Goal: Transaction & Acquisition: Purchase product/service

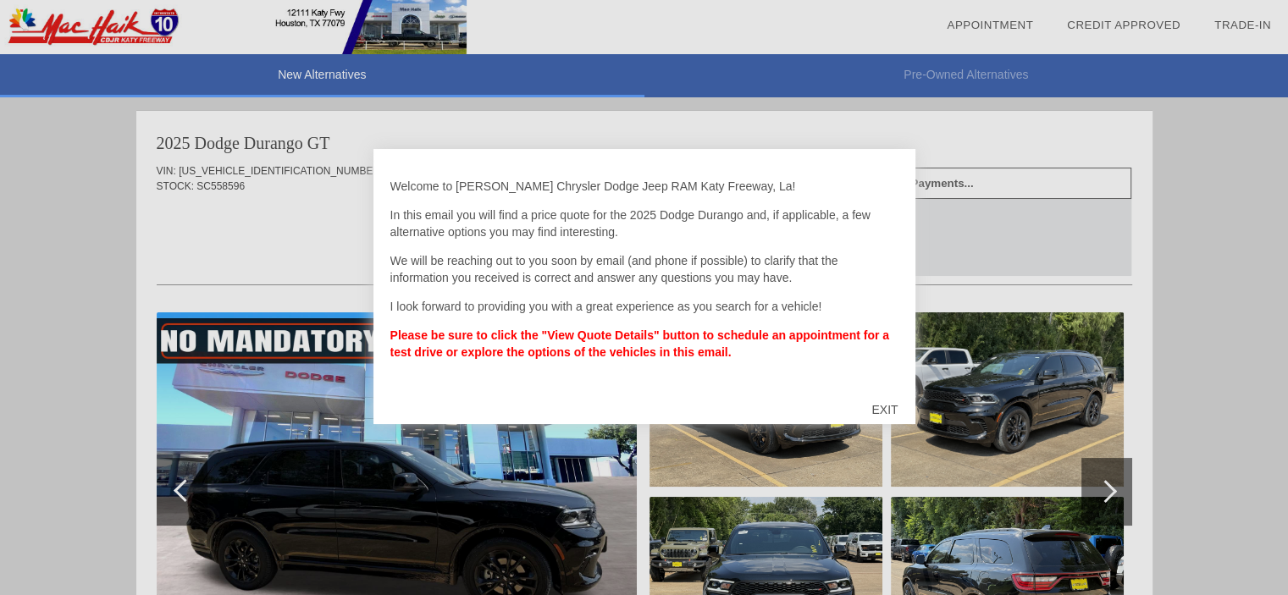
click at [882, 409] on div "EXIT" at bounding box center [884, 409] width 60 height 51
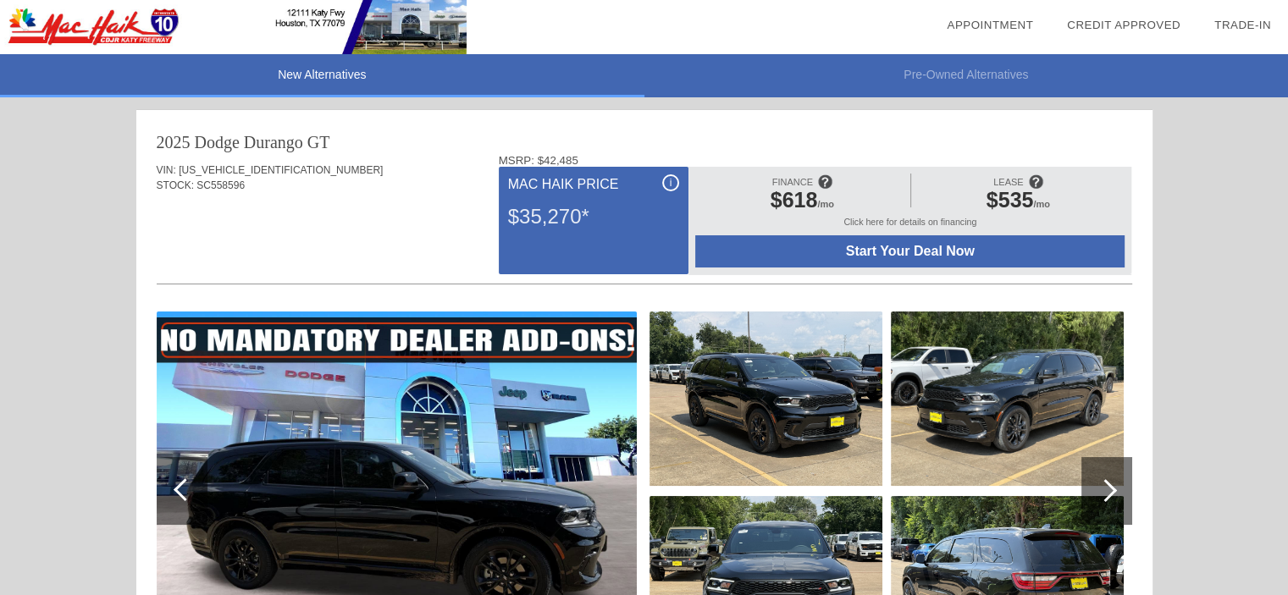
click at [905, 250] on span "Start Your Deal Now" at bounding box center [909, 251] width 387 height 15
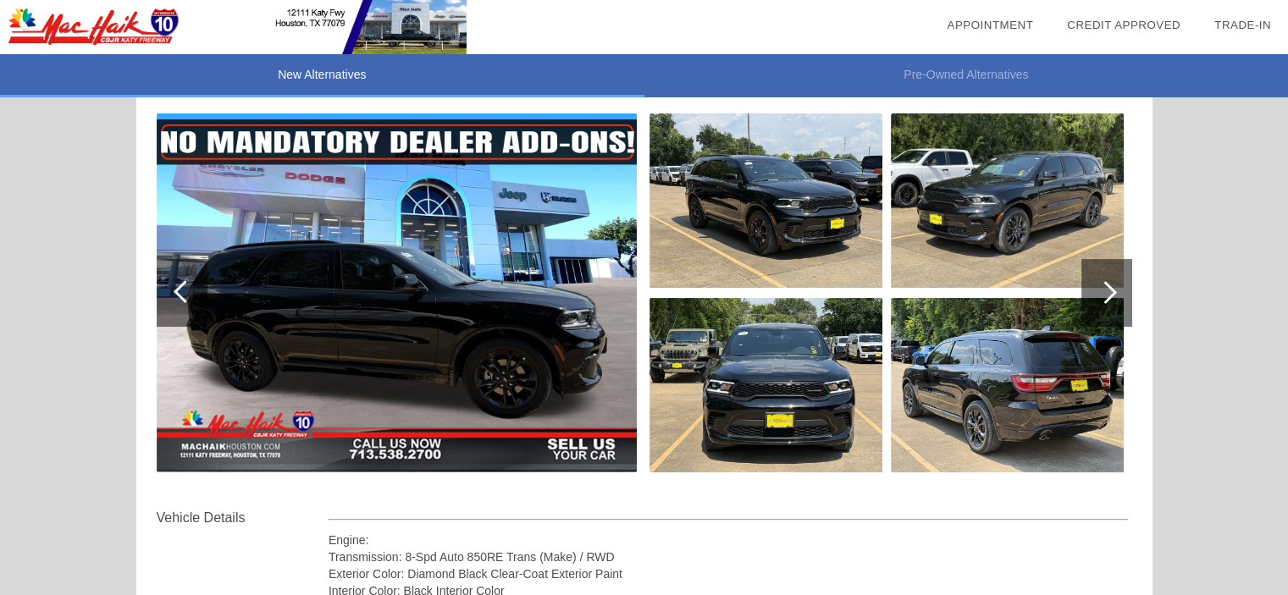
scroll to position [169, 0]
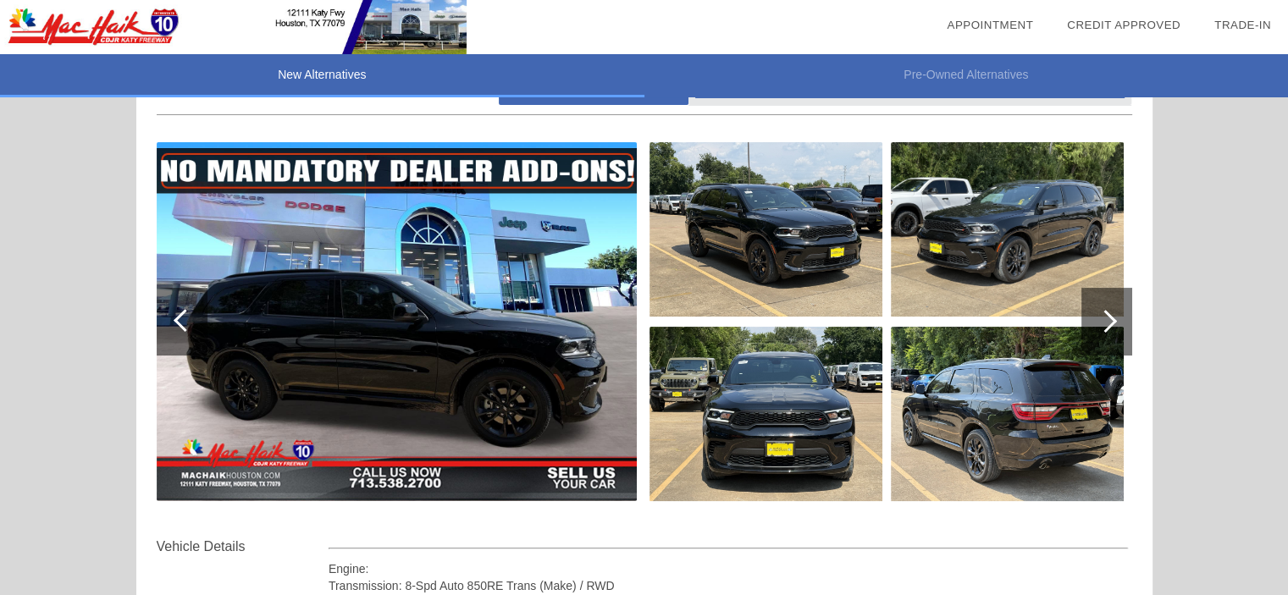
click at [572, 338] on img at bounding box center [397, 321] width 480 height 359
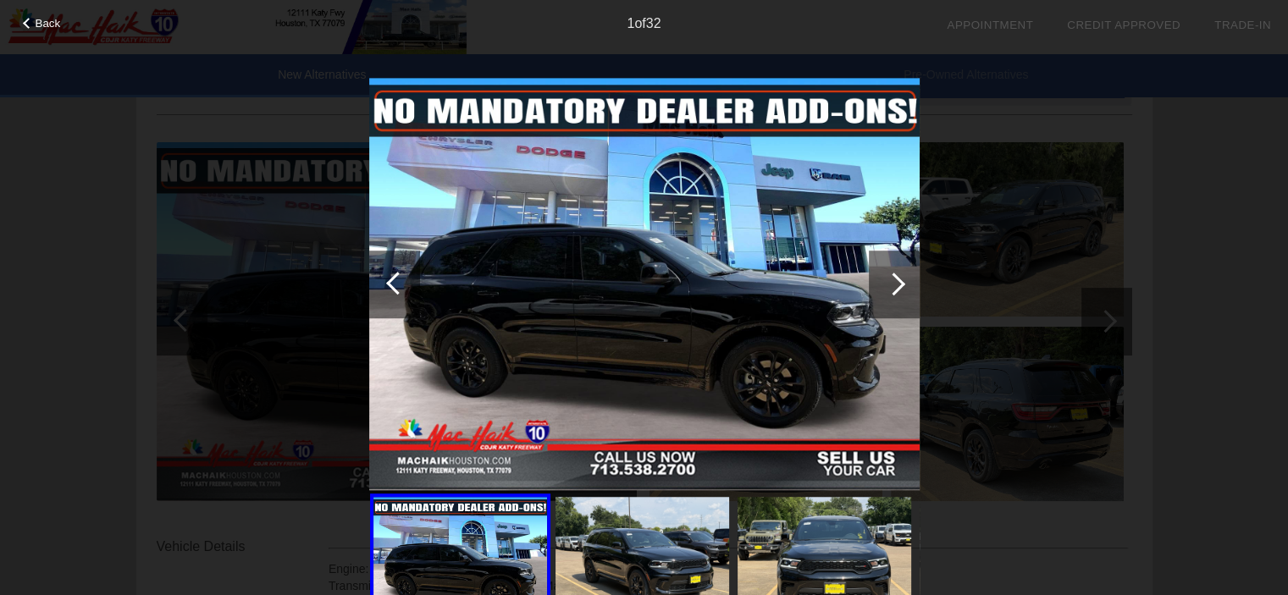
click at [901, 296] on div at bounding box center [894, 285] width 51 height 68
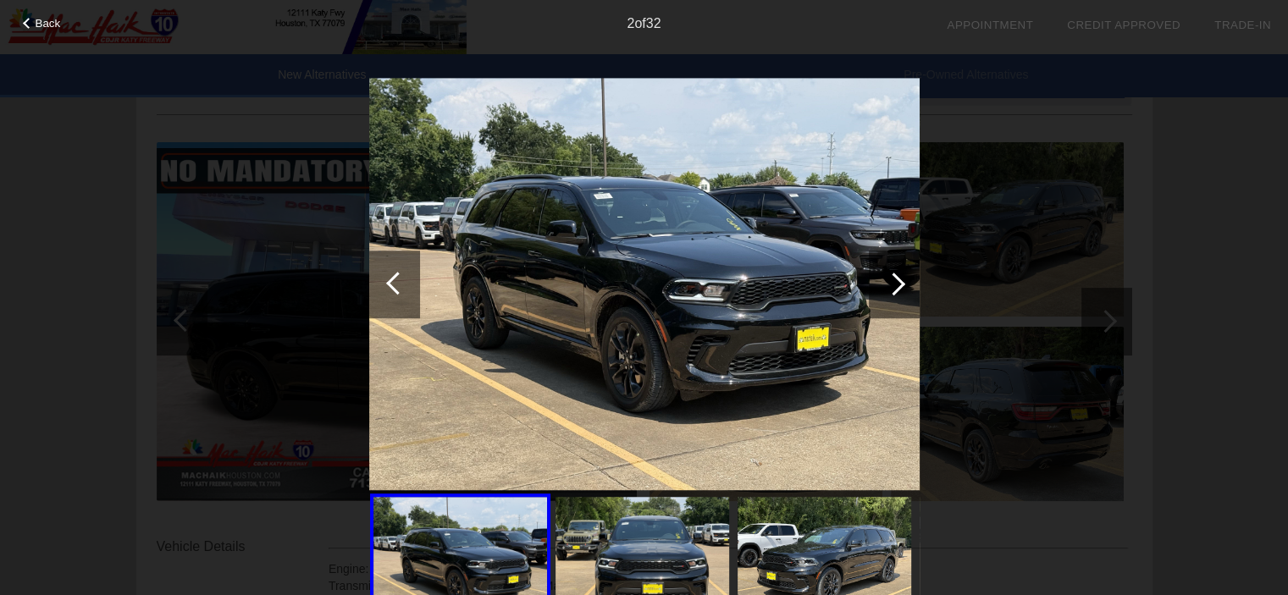
click at [901, 296] on div at bounding box center [894, 285] width 51 height 68
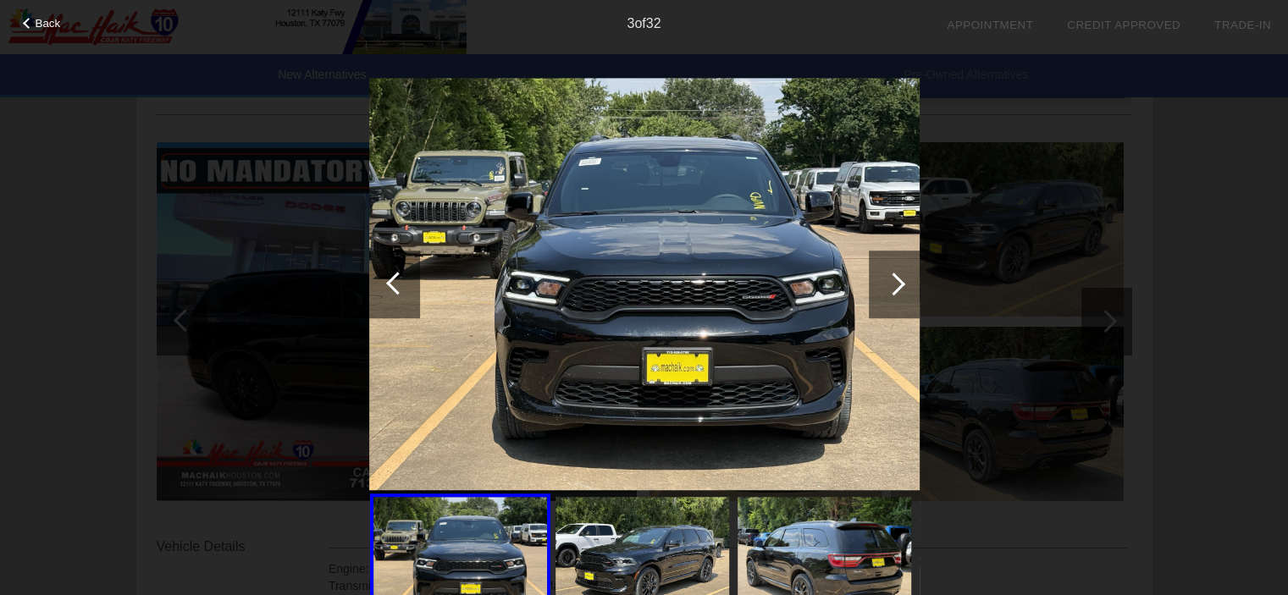
click at [901, 296] on div at bounding box center [894, 285] width 51 height 68
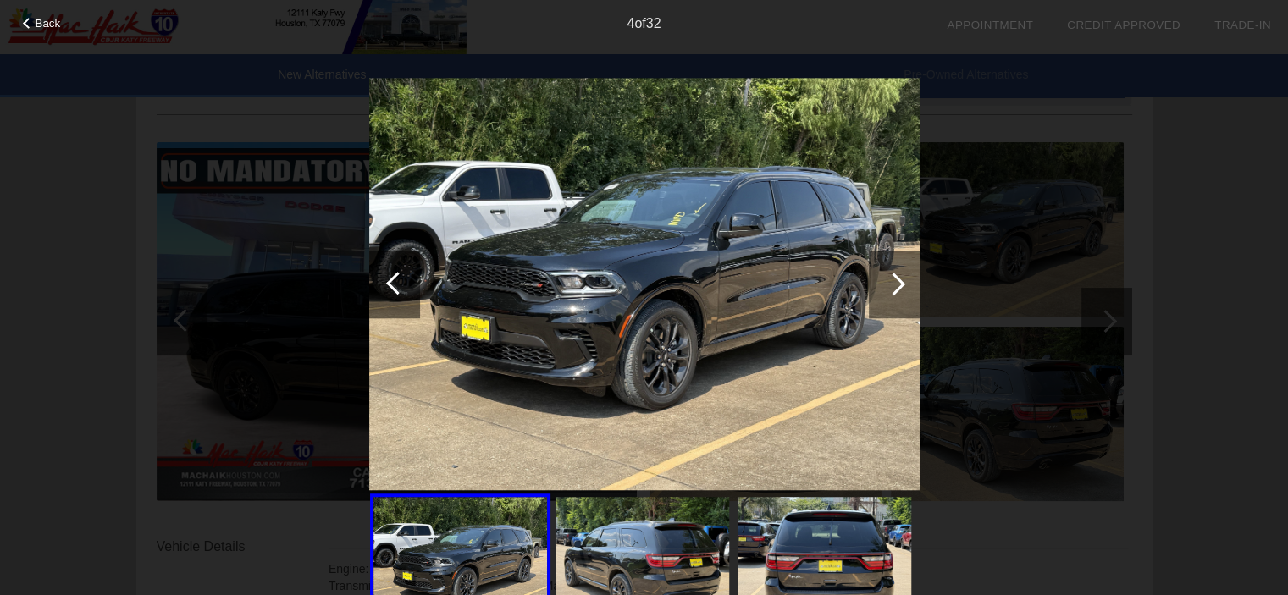
click at [901, 296] on div at bounding box center [894, 285] width 51 height 68
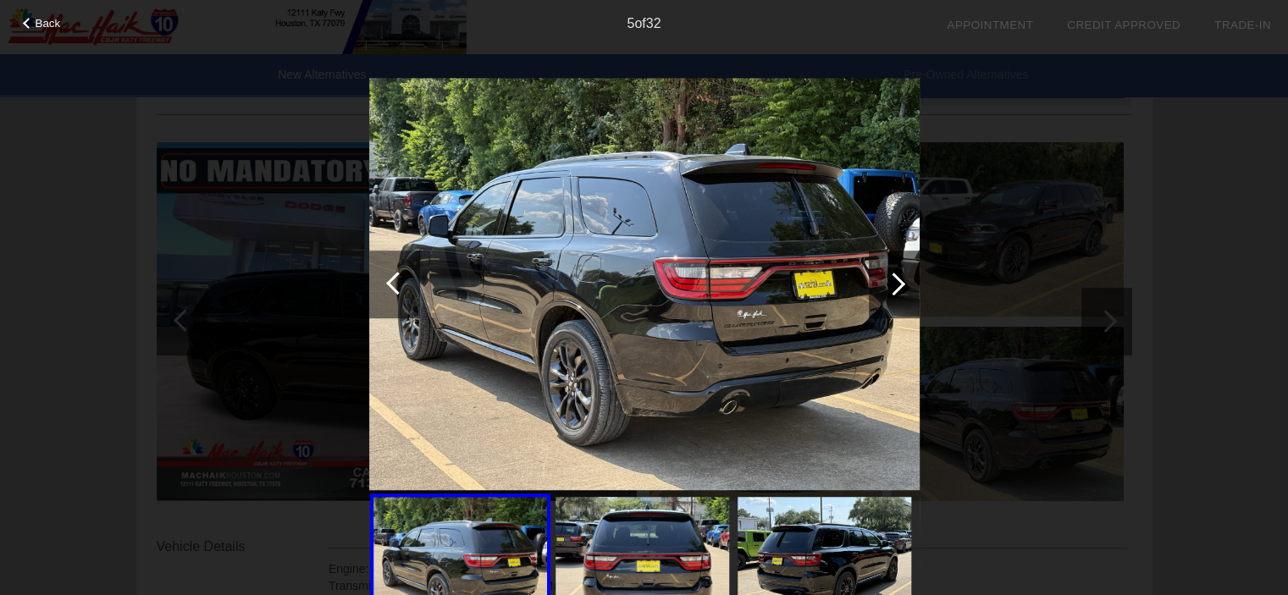
click at [901, 296] on div at bounding box center [894, 285] width 51 height 68
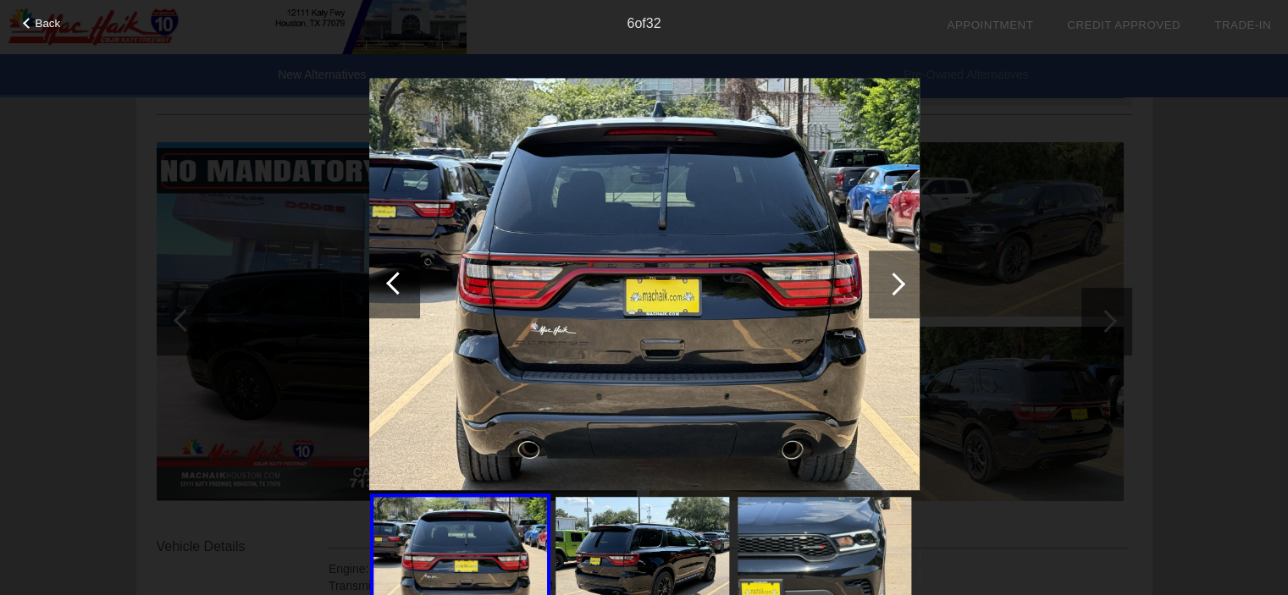
click at [901, 296] on div at bounding box center [894, 285] width 51 height 68
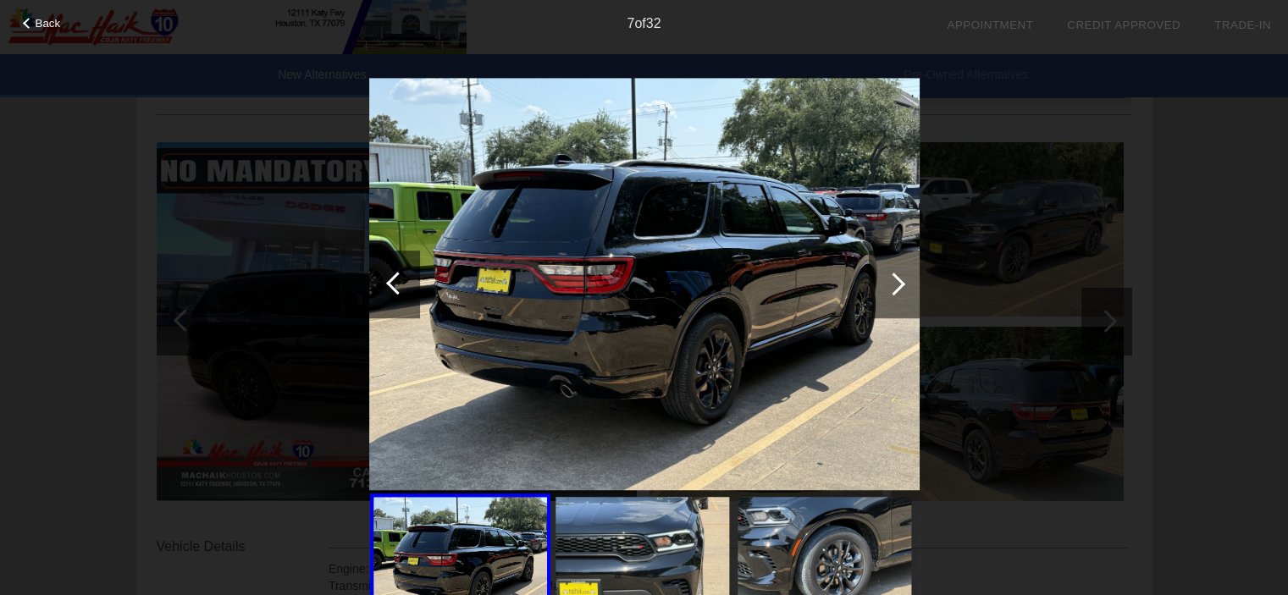
click at [901, 296] on div at bounding box center [894, 285] width 51 height 68
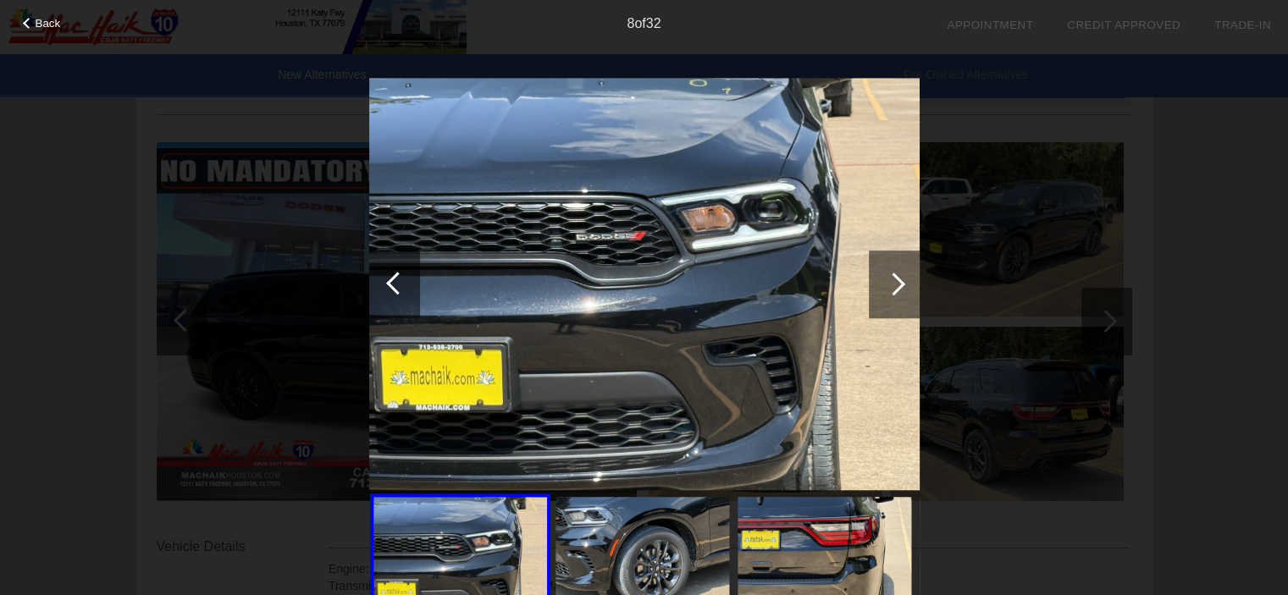
click at [901, 296] on div at bounding box center [894, 285] width 51 height 68
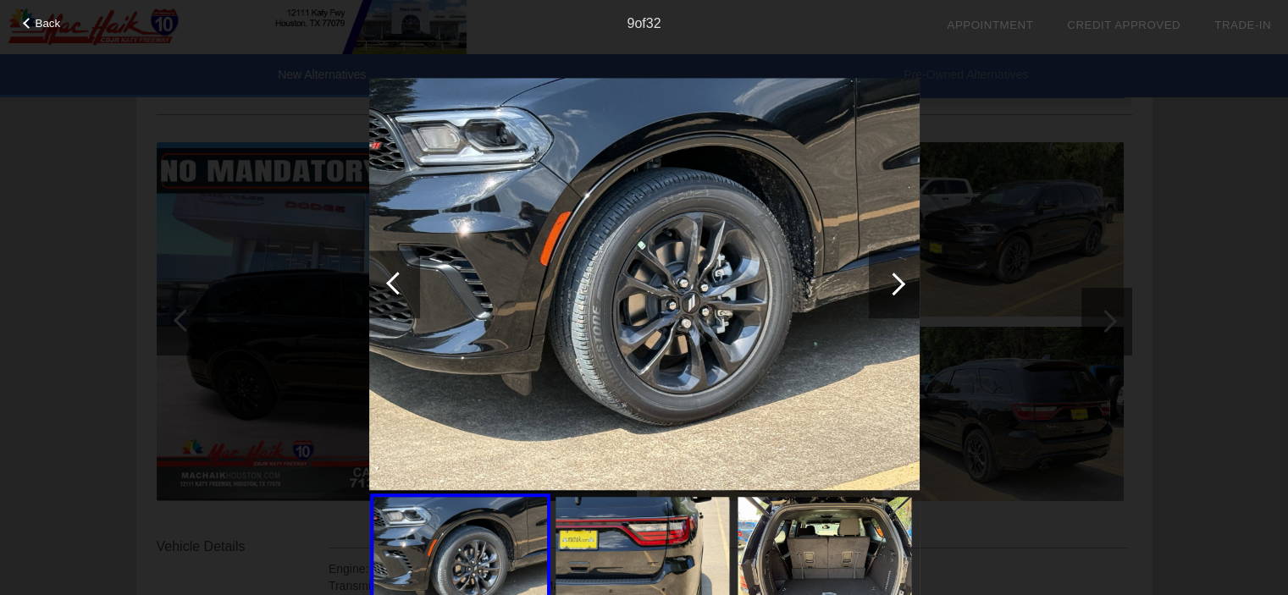
click at [901, 296] on div at bounding box center [894, 285] width 51 height 68
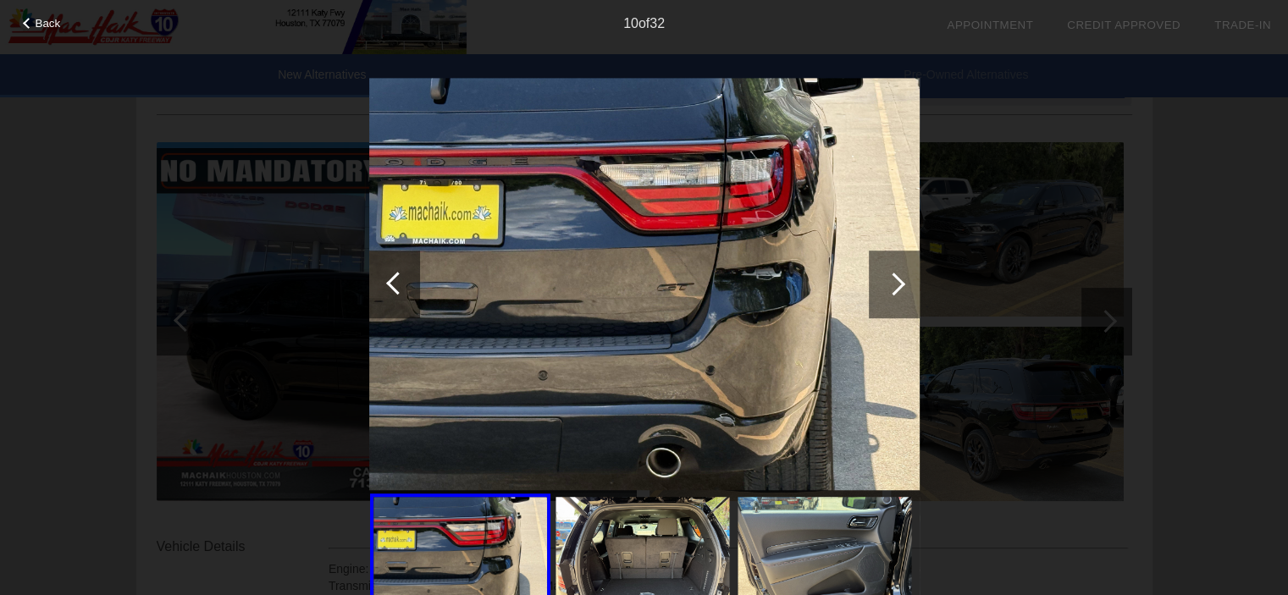
click at [901, 296] on div at bounding box center [894, 285] width 51 height 68
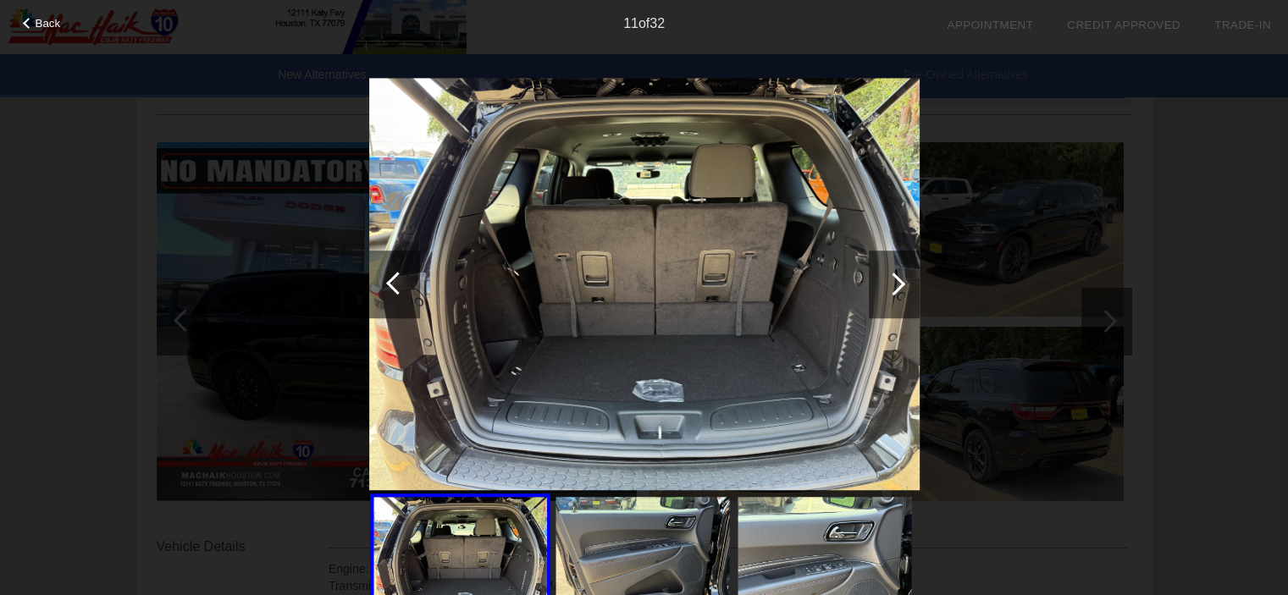
click at [901, 296] on div at bounding box center [894, 285] width 51 height 68
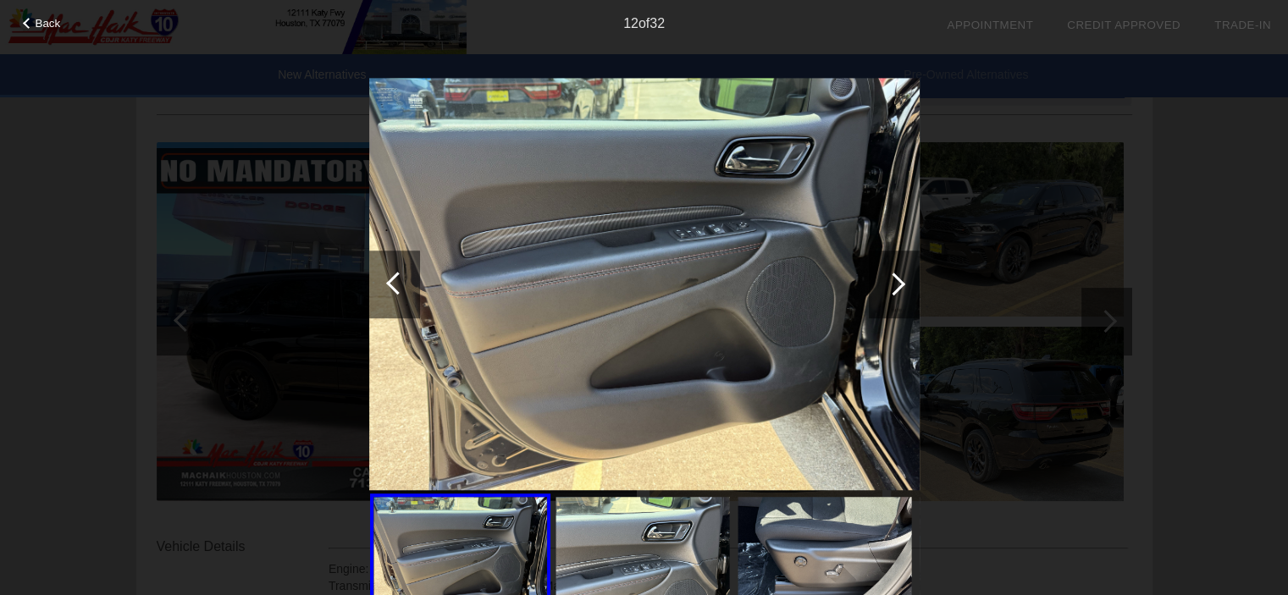
click at [901, 296] on div at bounding box center [894, 285] width 51 height 68
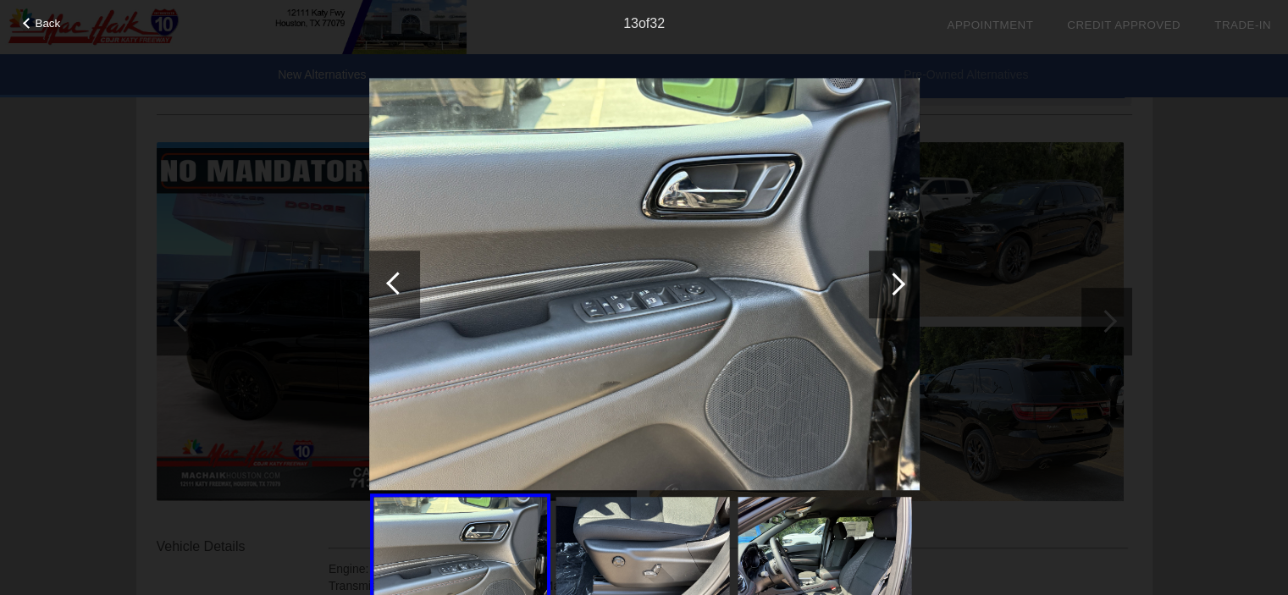
click at [901, 296] on div at bounding box center [894, 285] width 51 height 68
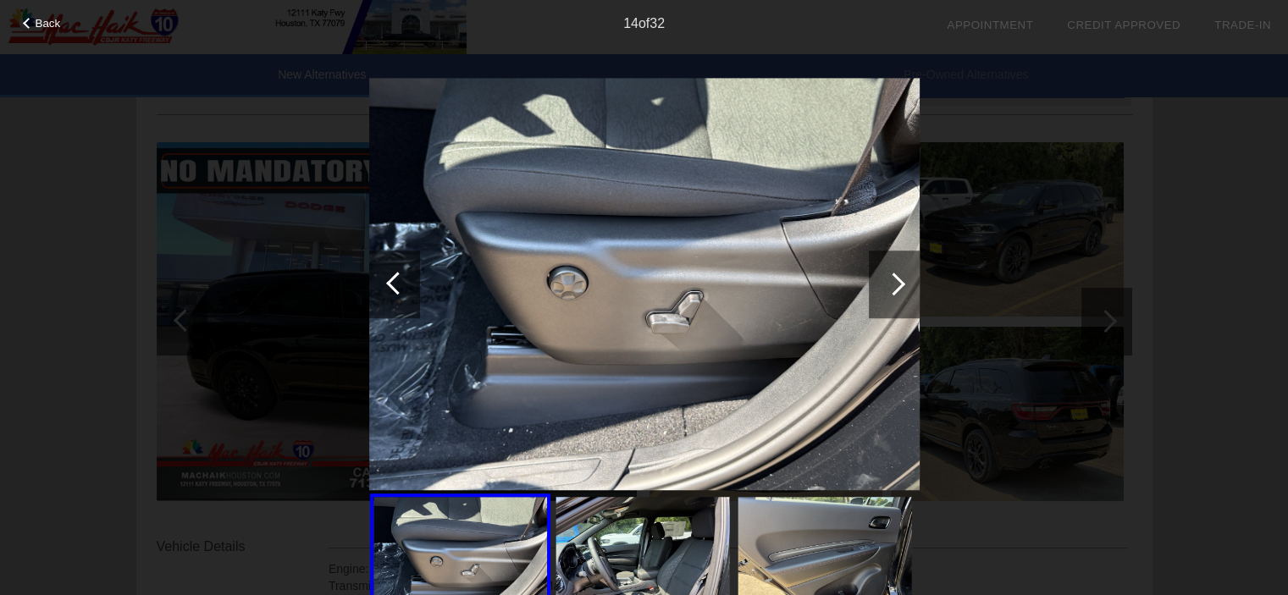
click at [901, 296] on div at bounding box center [894, 285] width 51 height 68
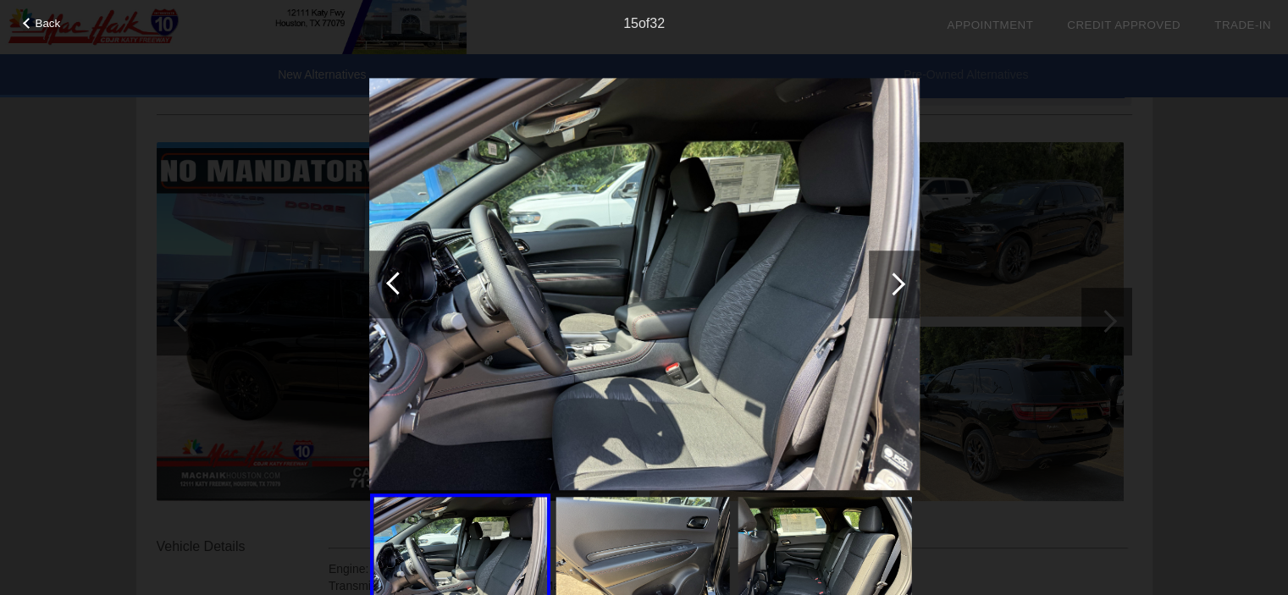
click at [898, 294] on div at bounding box center [894, 285] width 51 height 68
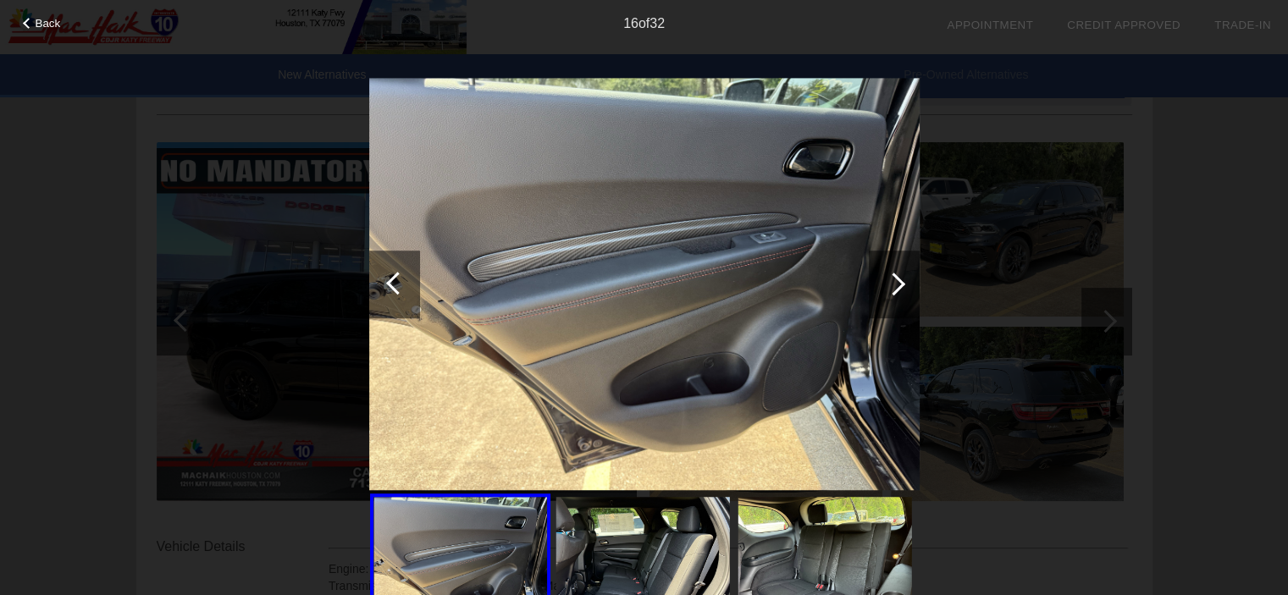
click at [898, 294] on div at bounding box center [894, 285] width 51 height 68
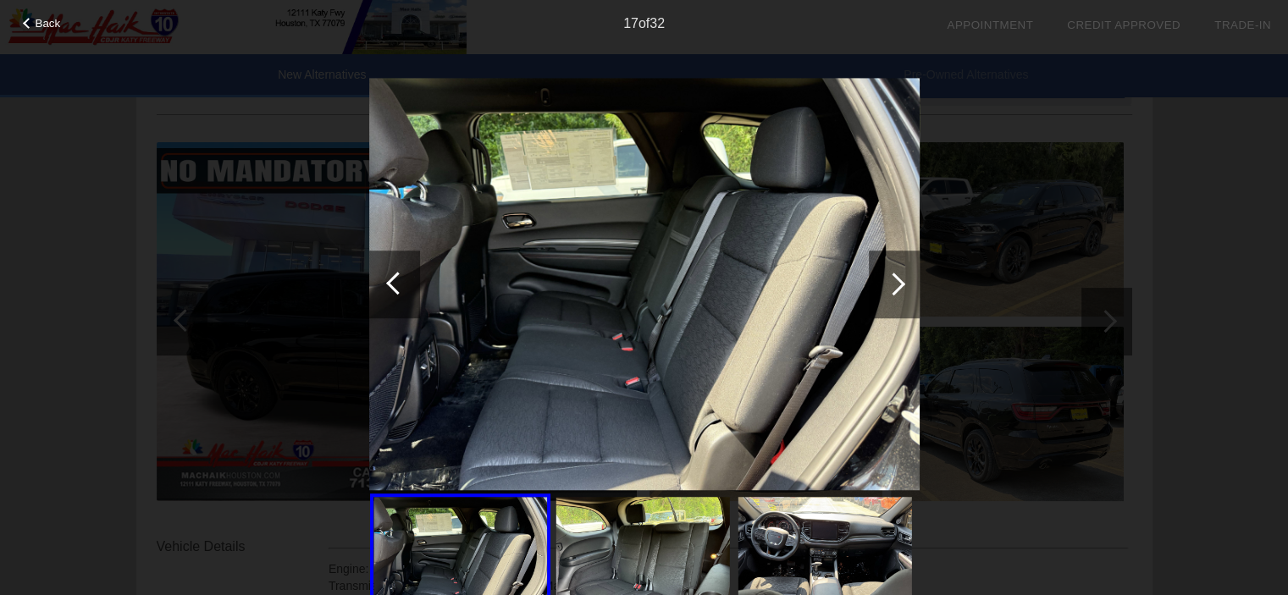
click at [898, 294] on div at bounding box center [894, 285] width 51 height 68
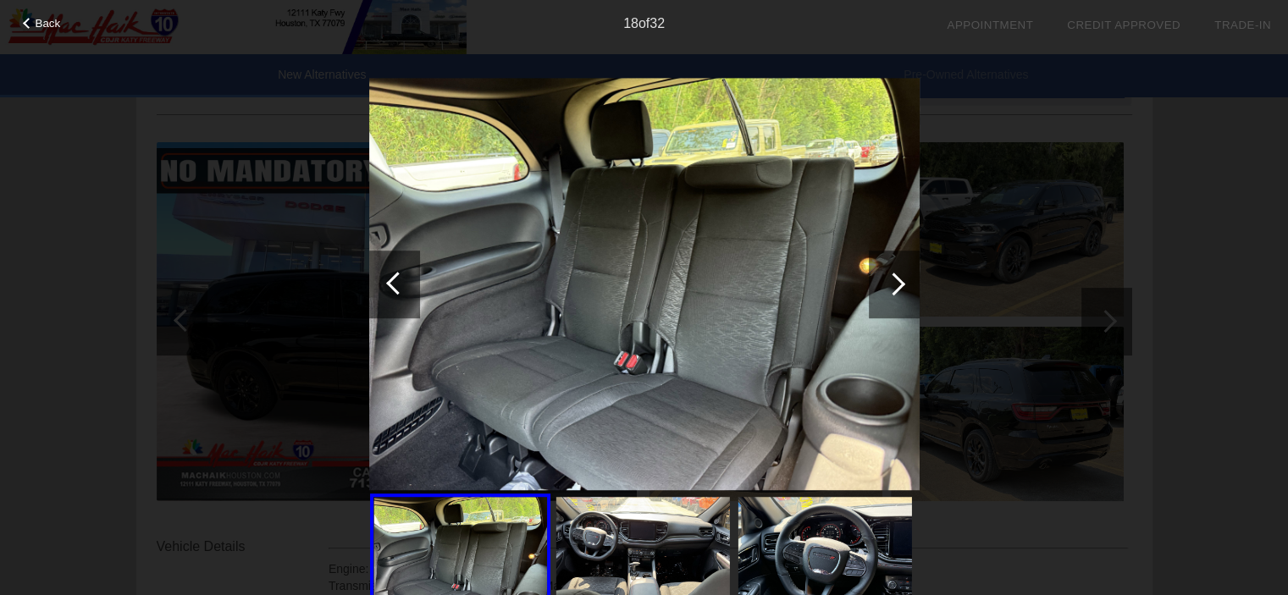
click at [898, 294] on div at bounding box center [894, 285] width 51 height 68
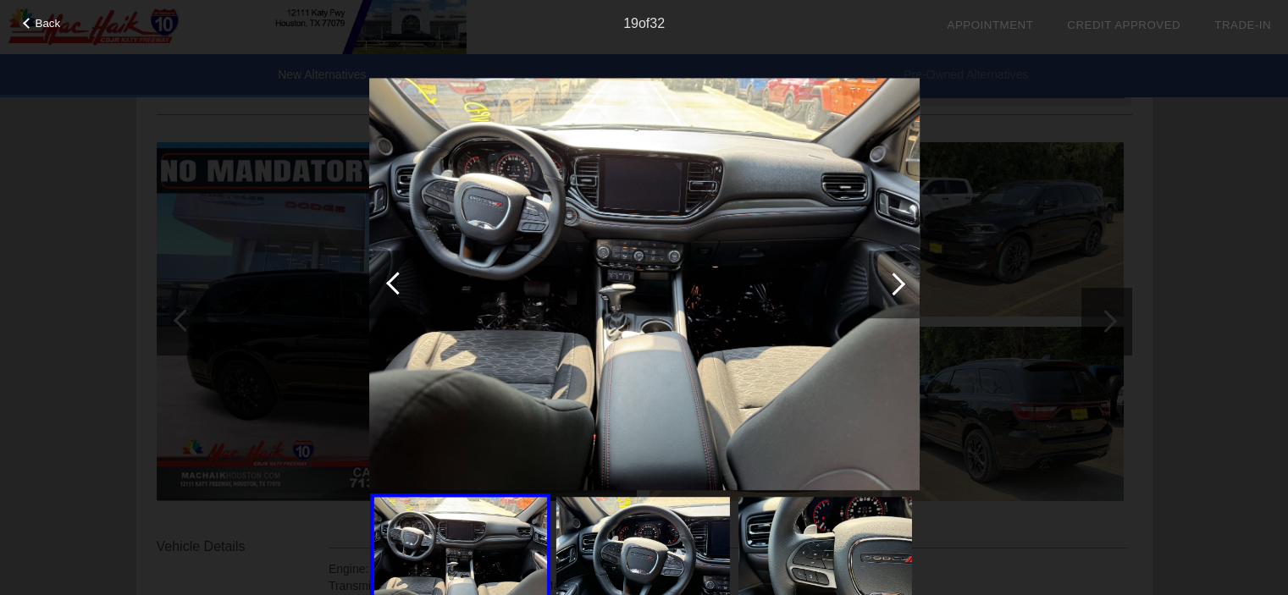
click at [898, 294] on div at bounding box center [894, 285] width 51 height 68
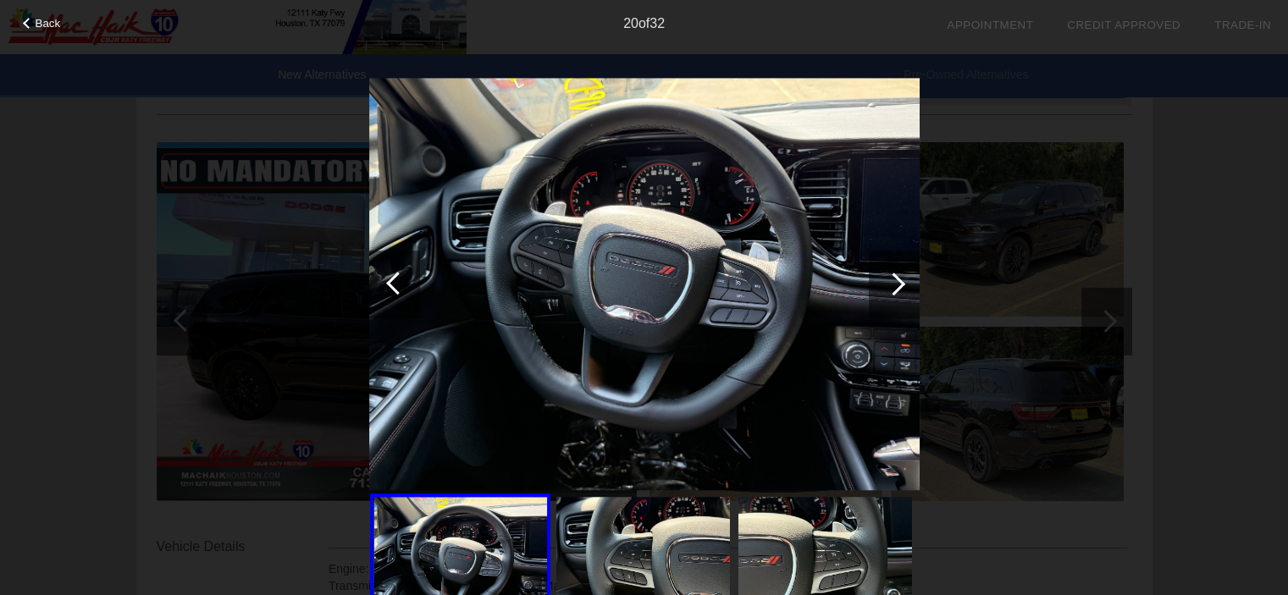
click at [898, 294] on div at bounding box center [894, 285] width 51 height 68
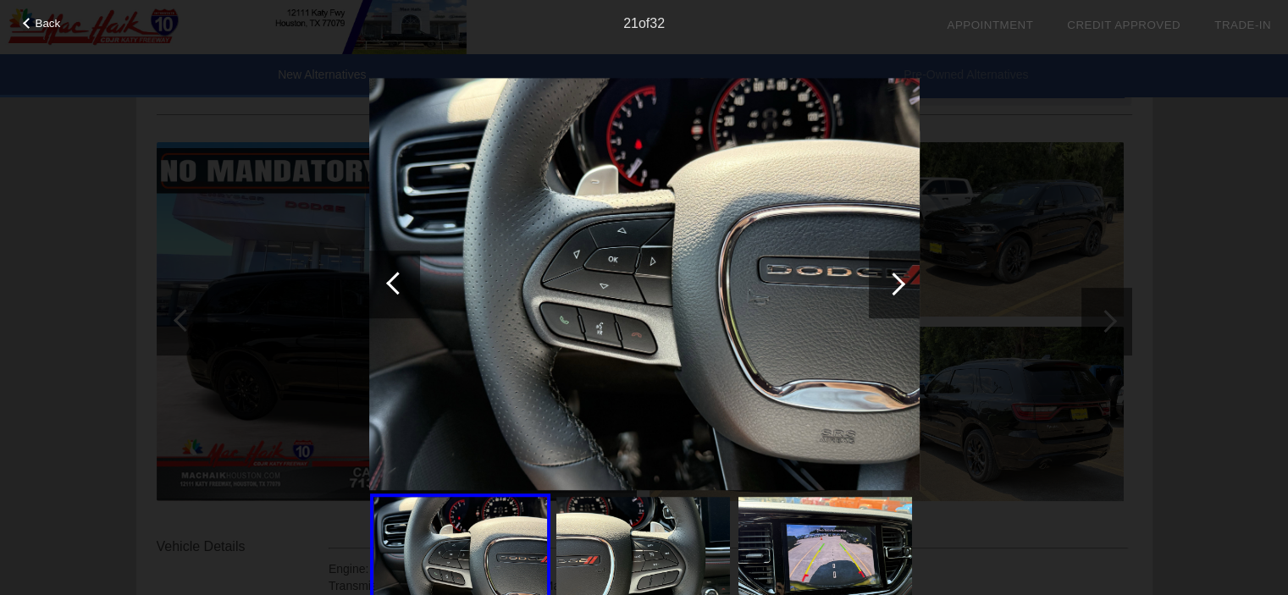
click at [898, 294] on div at bounding box center [894, 285] width 51 height 68
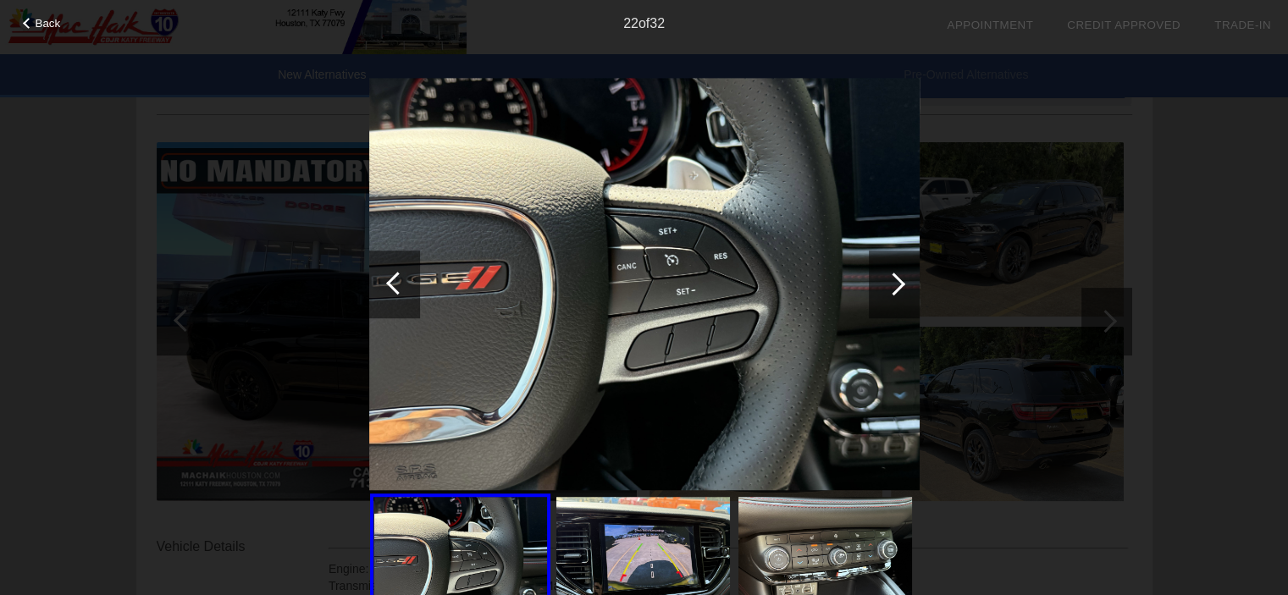
click at [898, 294] on div at bounding box center [894, 285] width 51 height 68
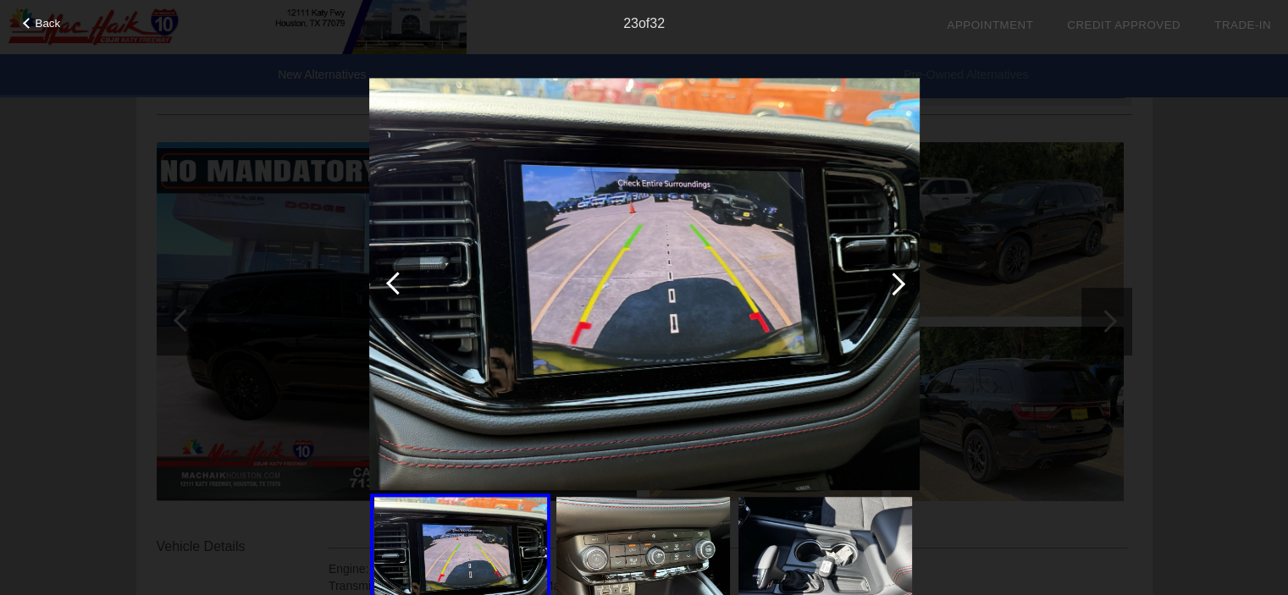
click at [898, 294] on div at bounding box center [894, 285] width 51 height 68
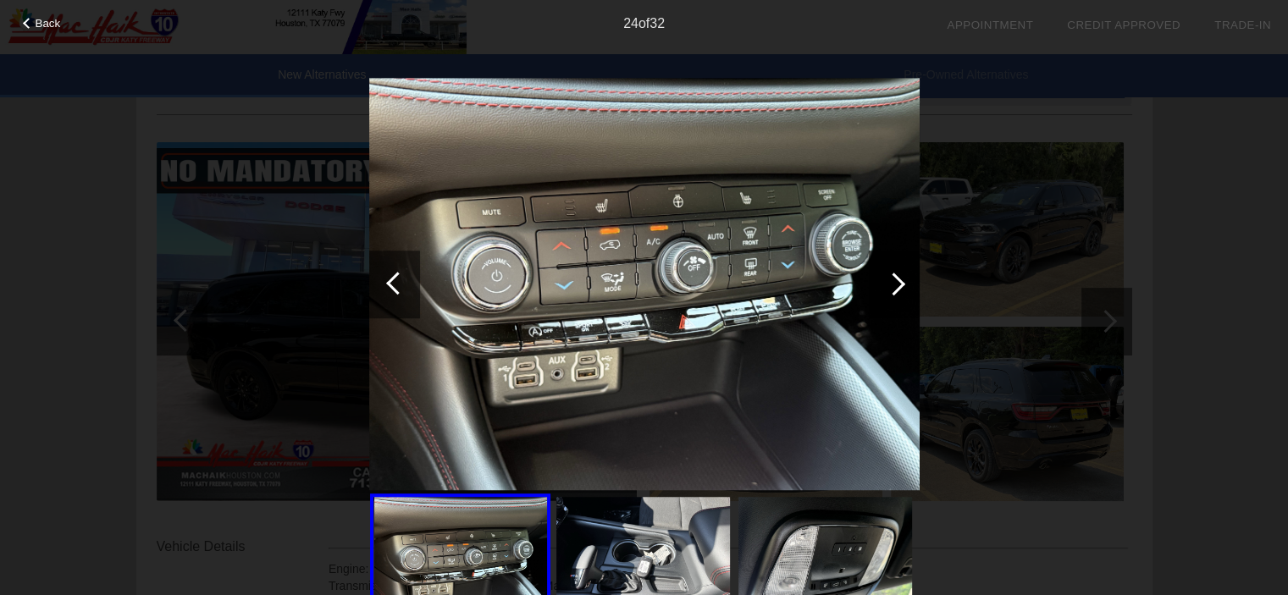
click at [898, 294] on div at bounding box center [894, 285] width 51 height 68
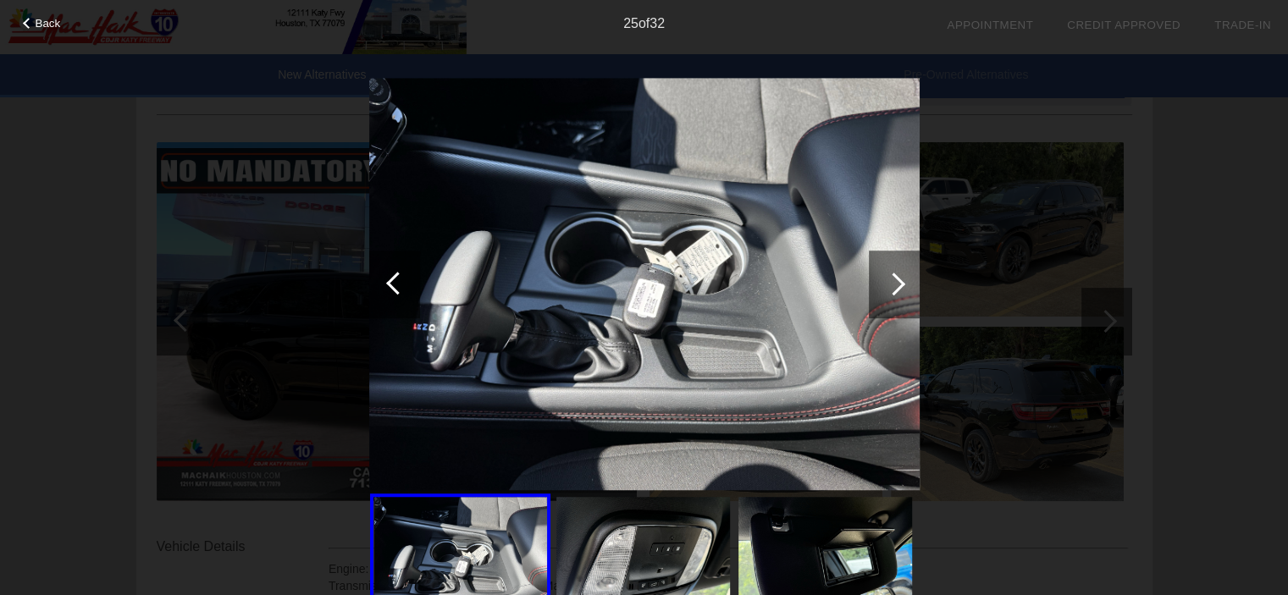
click at [898, 294] on div at bounding box center [894, 285] width 51 height 68
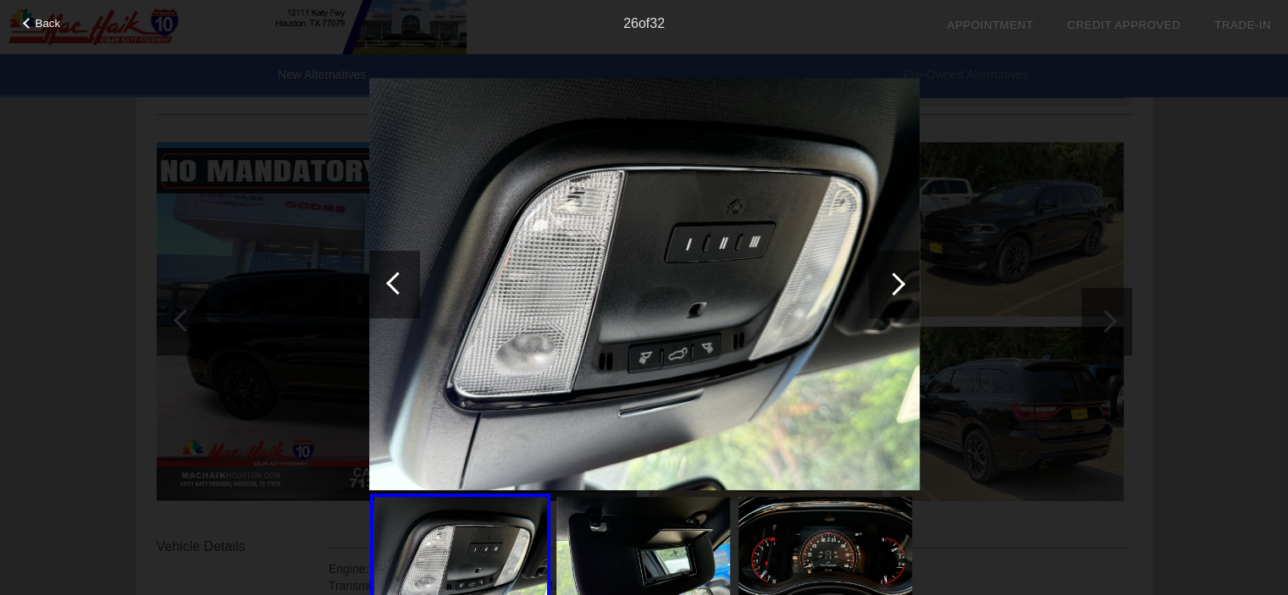
click at [896, 287] on div at bounding box center [893, 284] width 23 height 23
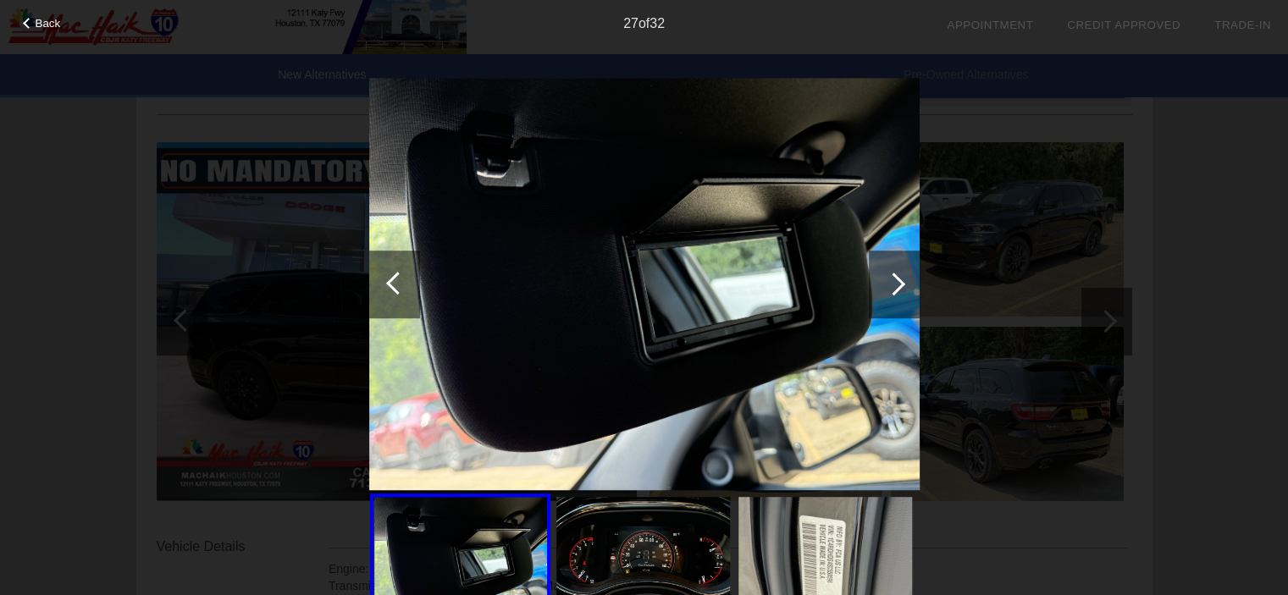
click at [896, 287] on div at bounding box center [893, 284] width 23 height 23
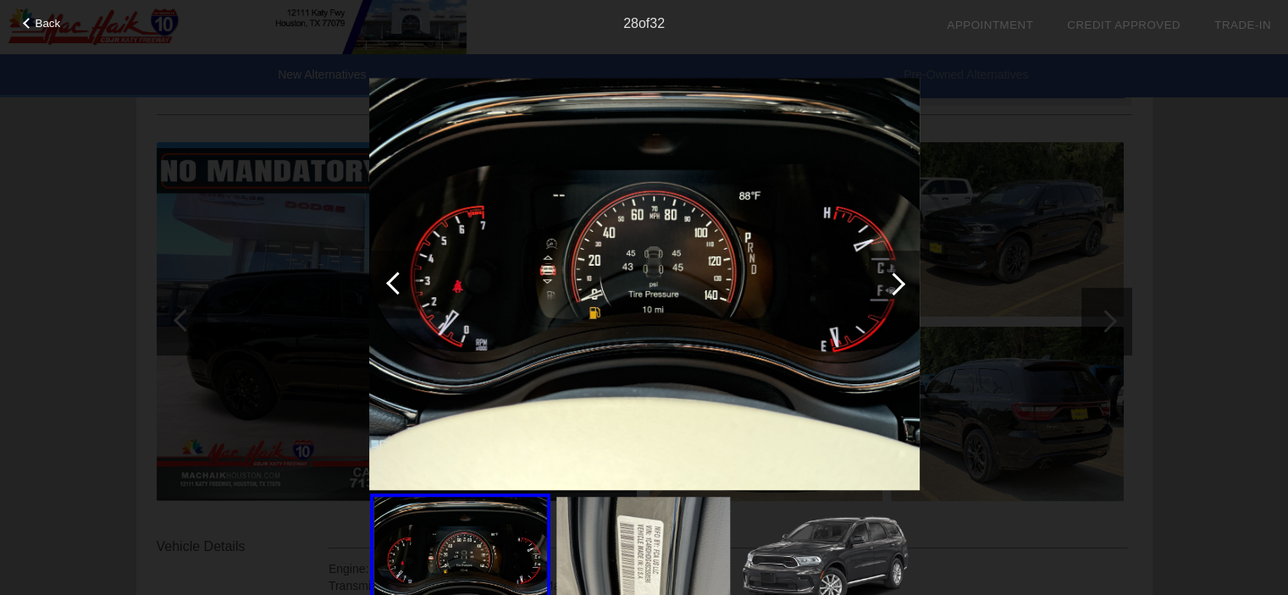
click at [896, 287] on div at bounding box center [893, 284] width 23 height 23
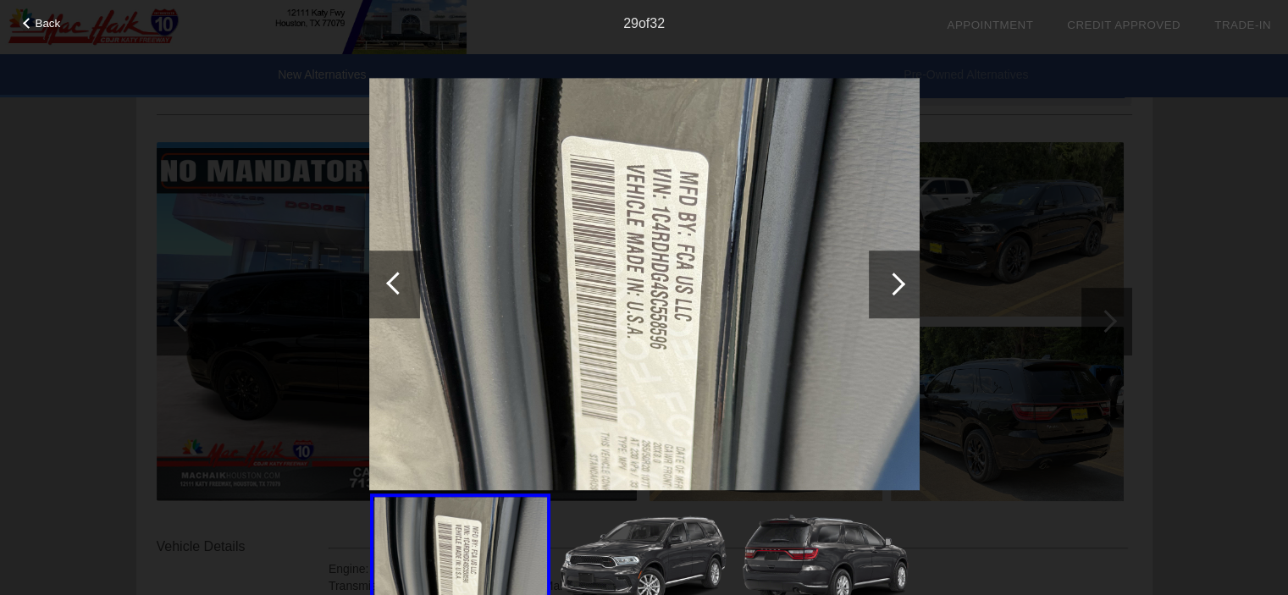
click at [37, 24] on span "Back" at bounding box center [48, 23] width 25 height 13
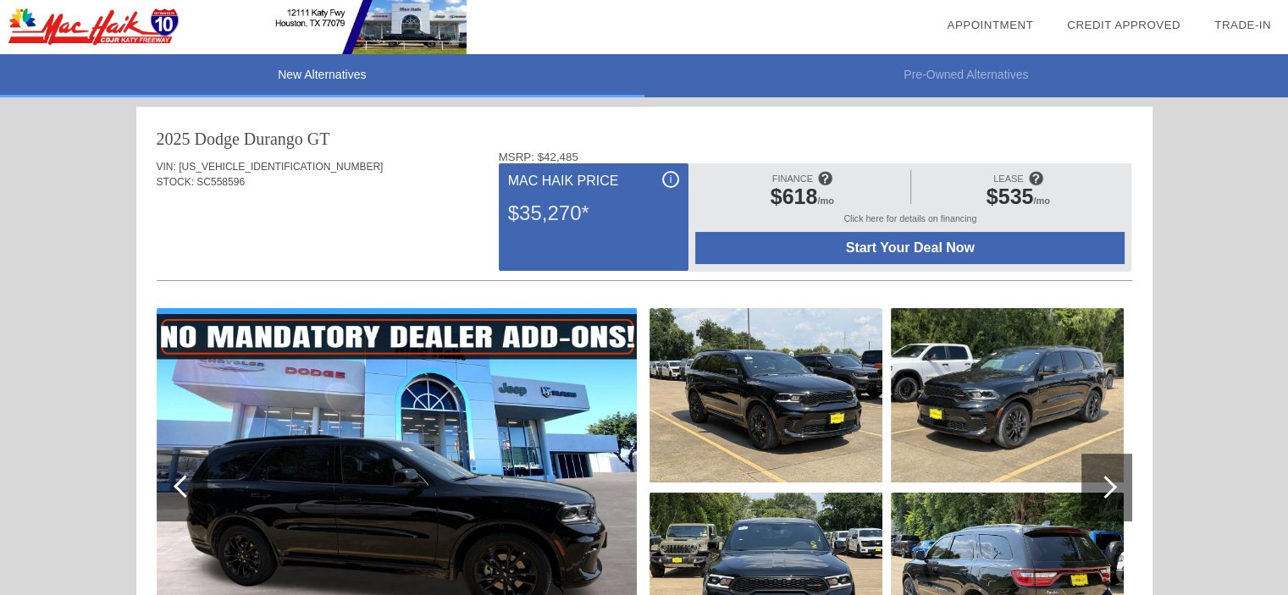
scroll to position [0, 0]
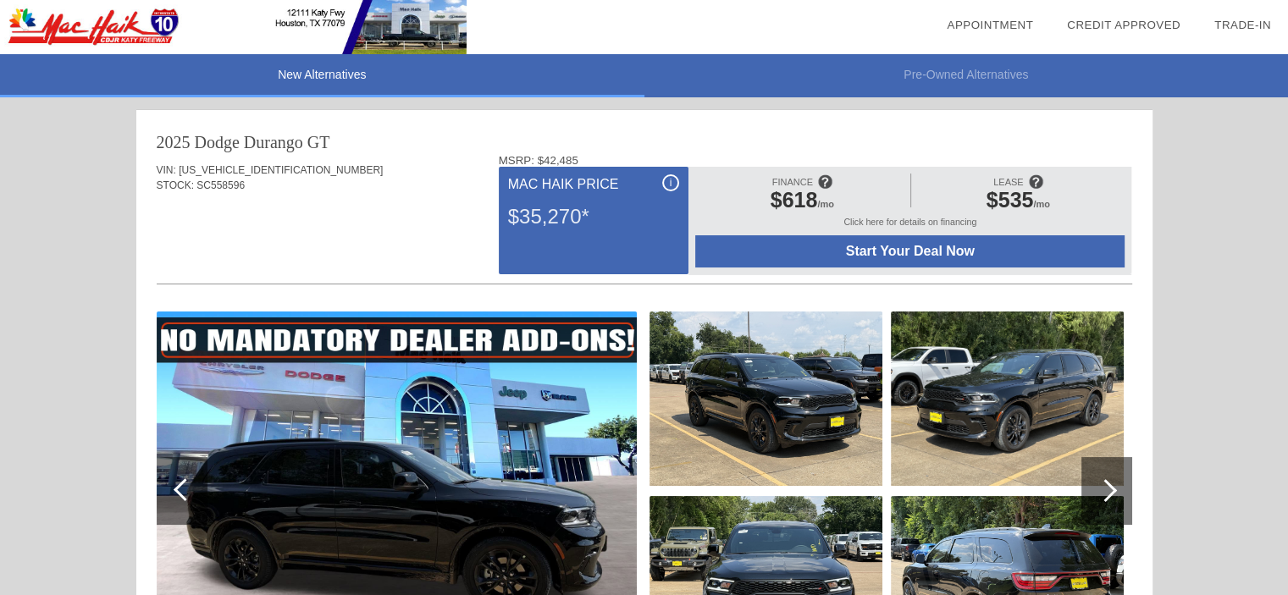
click at [299, 73] on li "New Alternatives" at bounding box center [322, 75] width 644 height 43
click at [309, 73] on li "New Alternatives" at bounding box center [322, 75] width 644 height 43
click at [955, 80] on li "Pre-Owned Alternatives" at bounding box center [966, 75] width 644 height 43
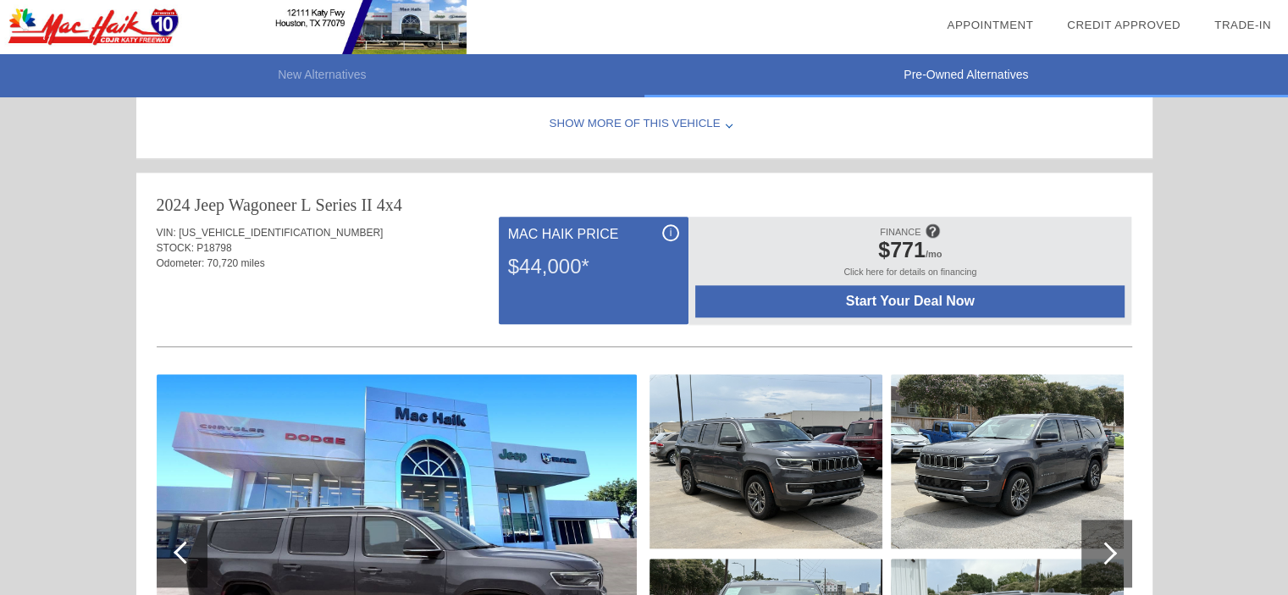
scroll to position [1778, 0]
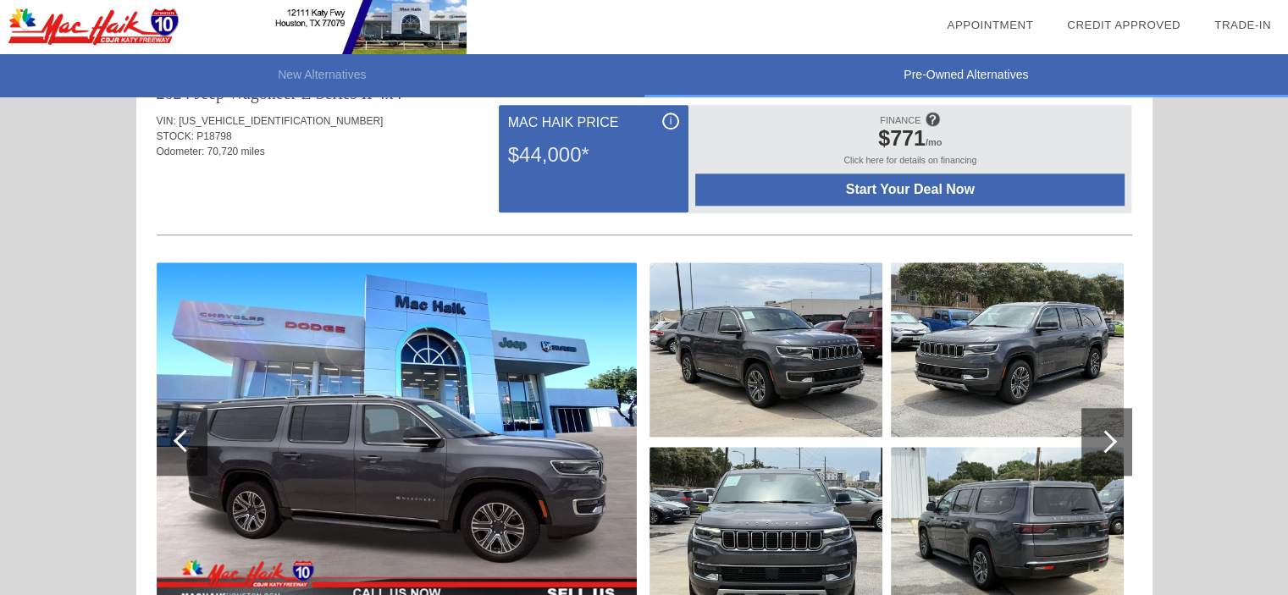
click at [522, 449] on img at bounding box center [397, 441] width 480 height 359
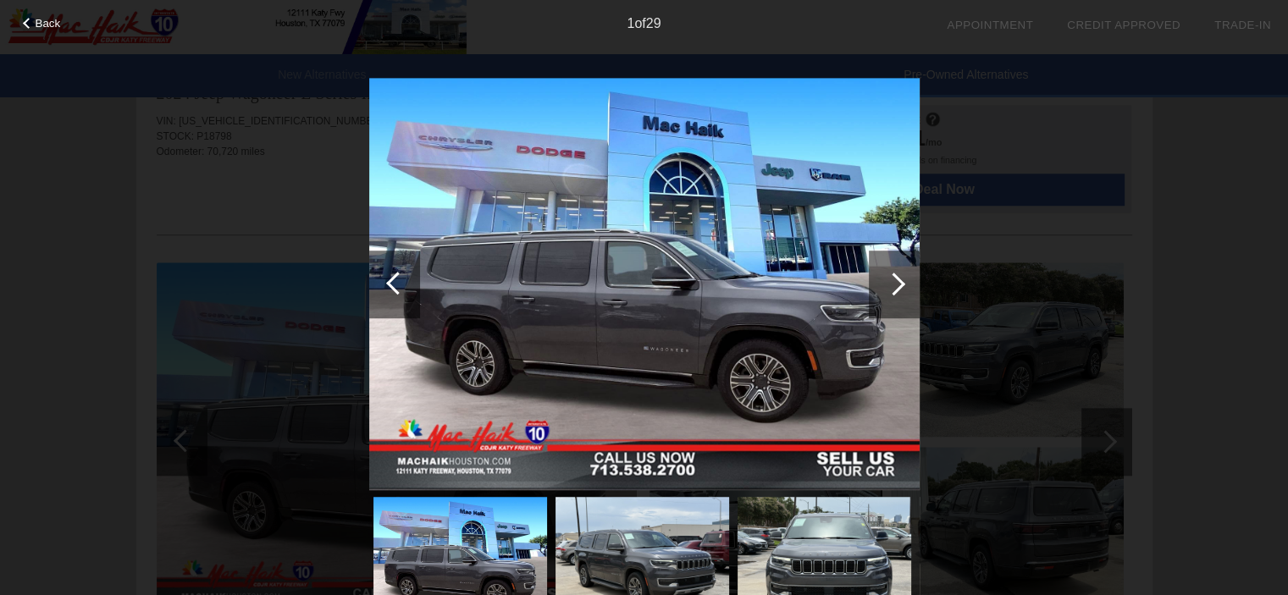
click at [891, 295] on div at bounding box center [894, 285] width 51 height 68
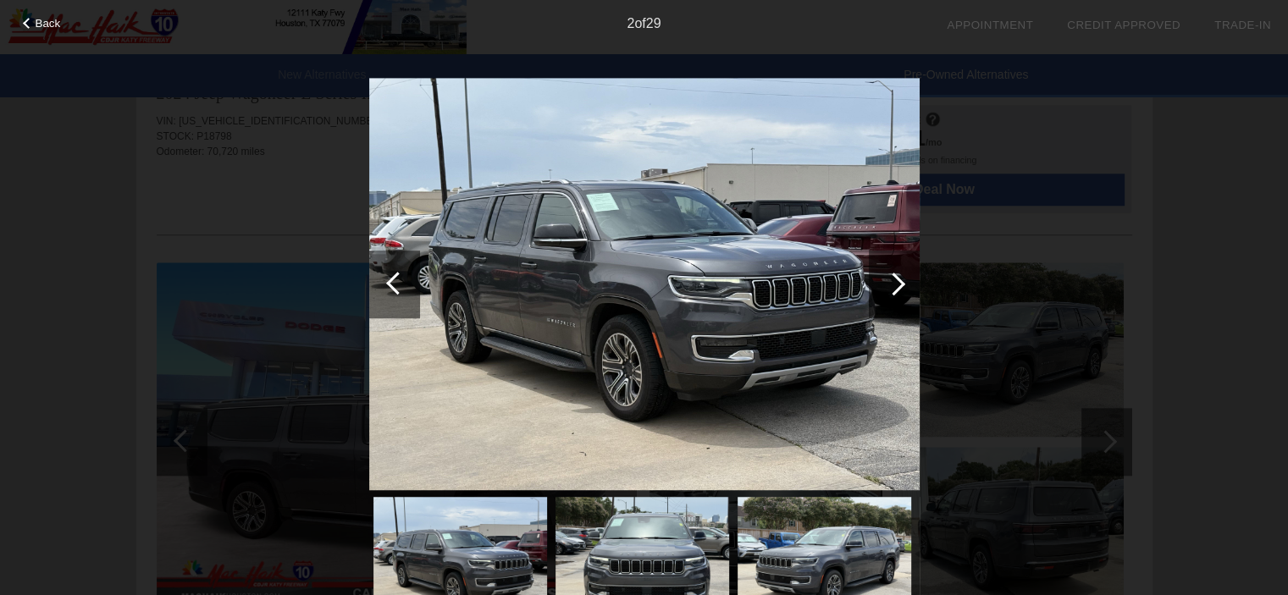
click at [891, 295] on div at bounding box center [894, 285] width 51 height 68
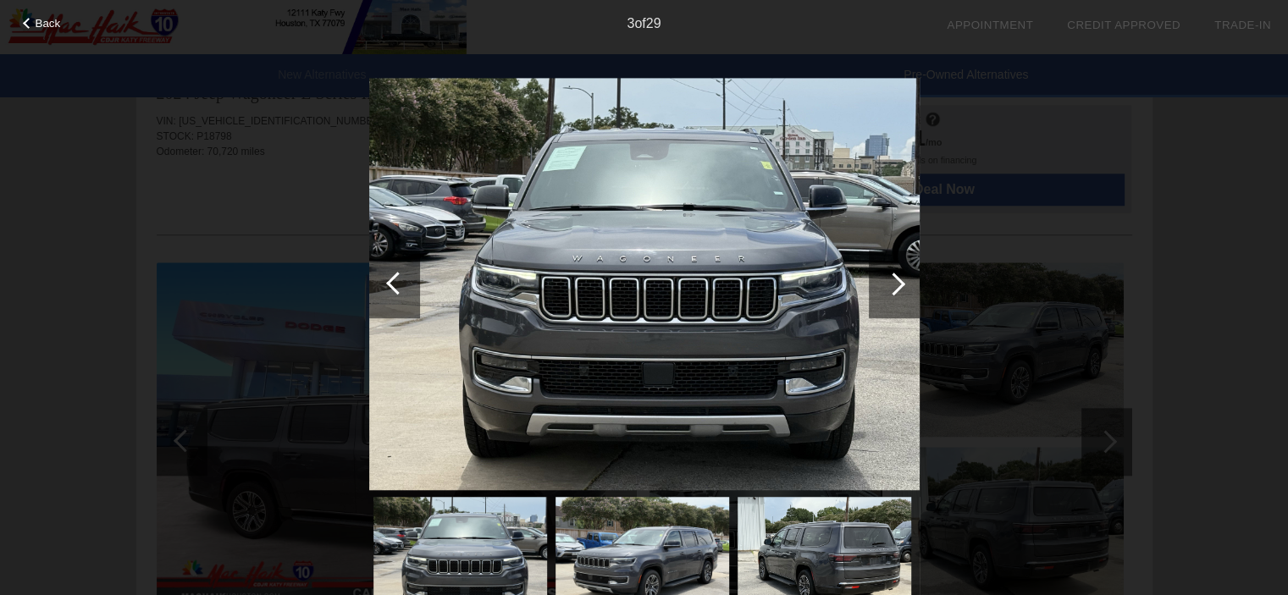
click at [891, 295] on div at bounding box center [894, 285] width 51 height 68
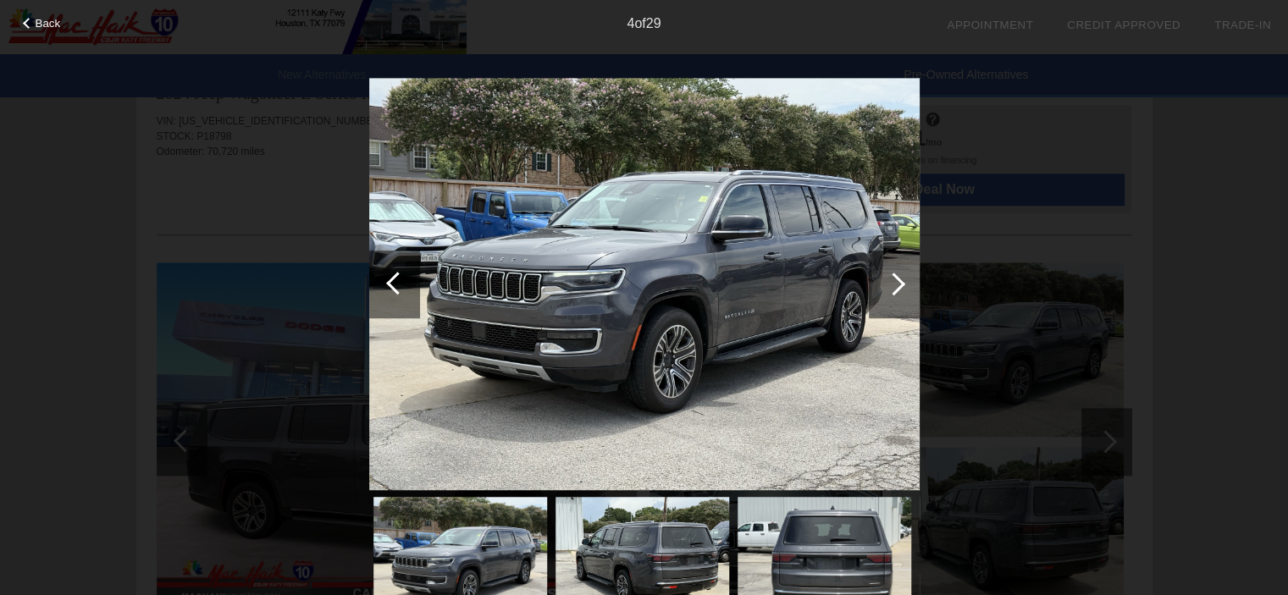
click at [891, 295] on div at bounding box center [894, 285] width 51 height 68
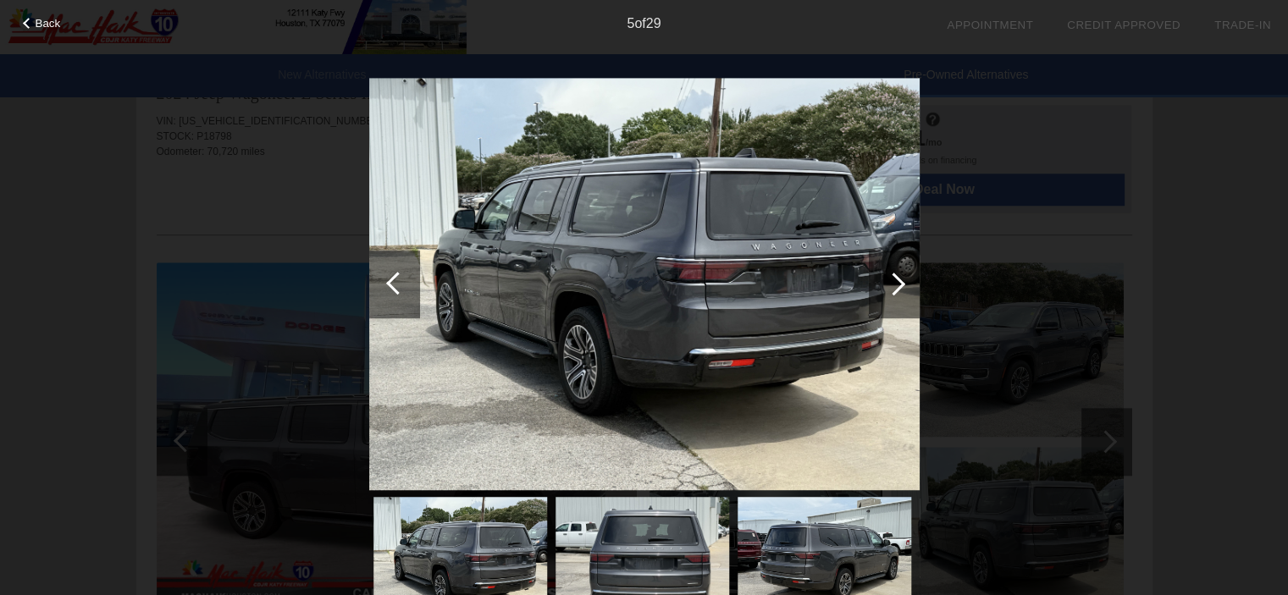
click at [891, 295] on div at bounding box center [894, 285] width 51 height 68
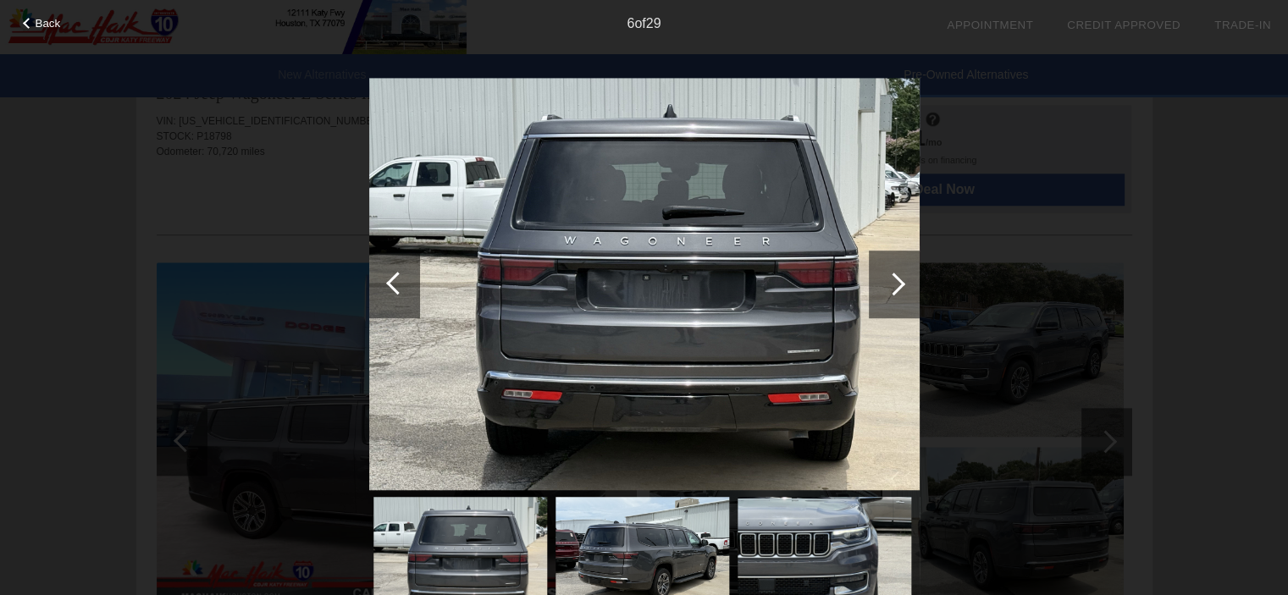
click at [891, 295] on div at bounding box center [894, 285] width 51 height 68
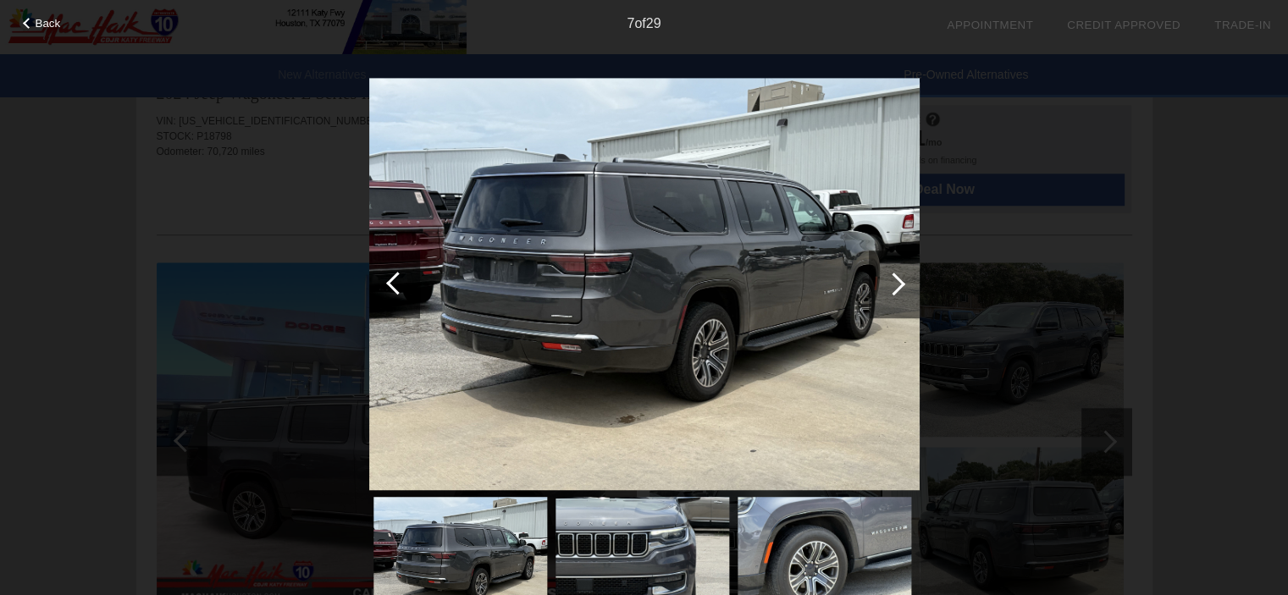
click at [891, 295] on div at bounding box center [894, 285] width 51 height 68
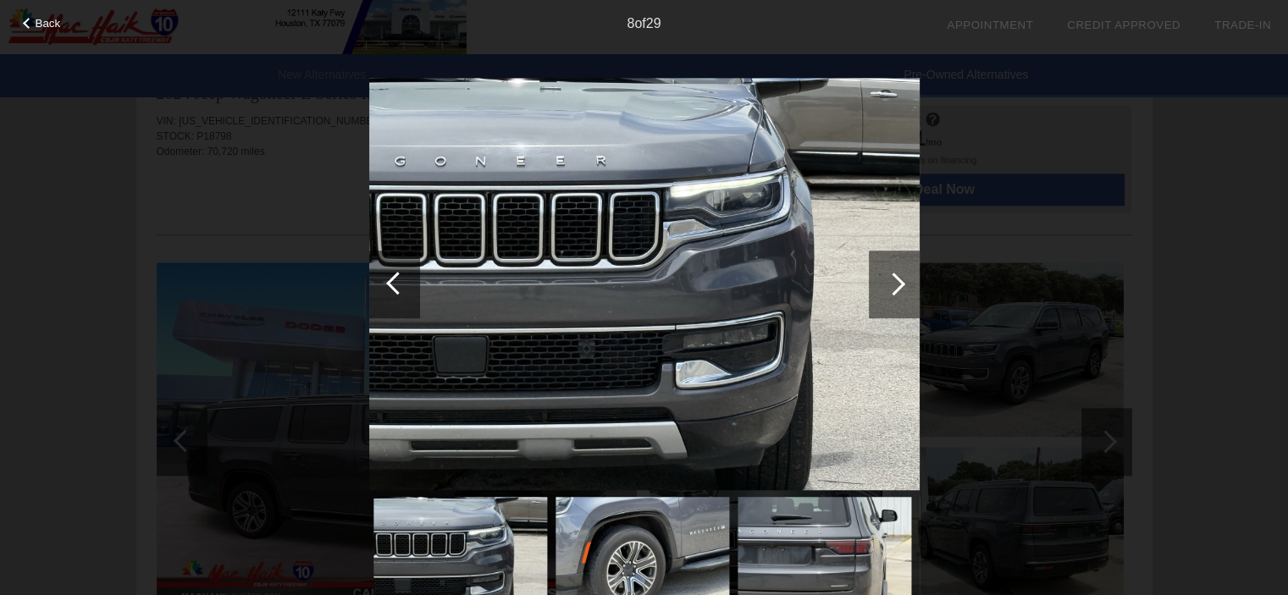
click at [891, 295] on div at bounding box center [894, 285] width 51 height 68
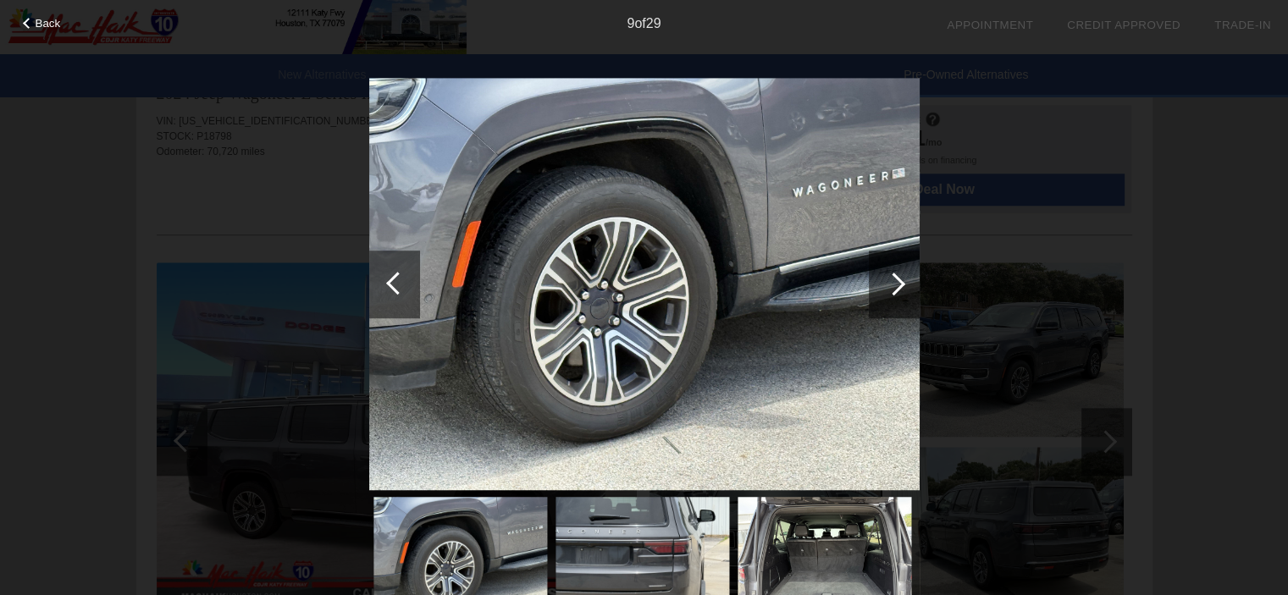
click at [891, 295] on div at bounding box center [894, 285] width 51 height 68
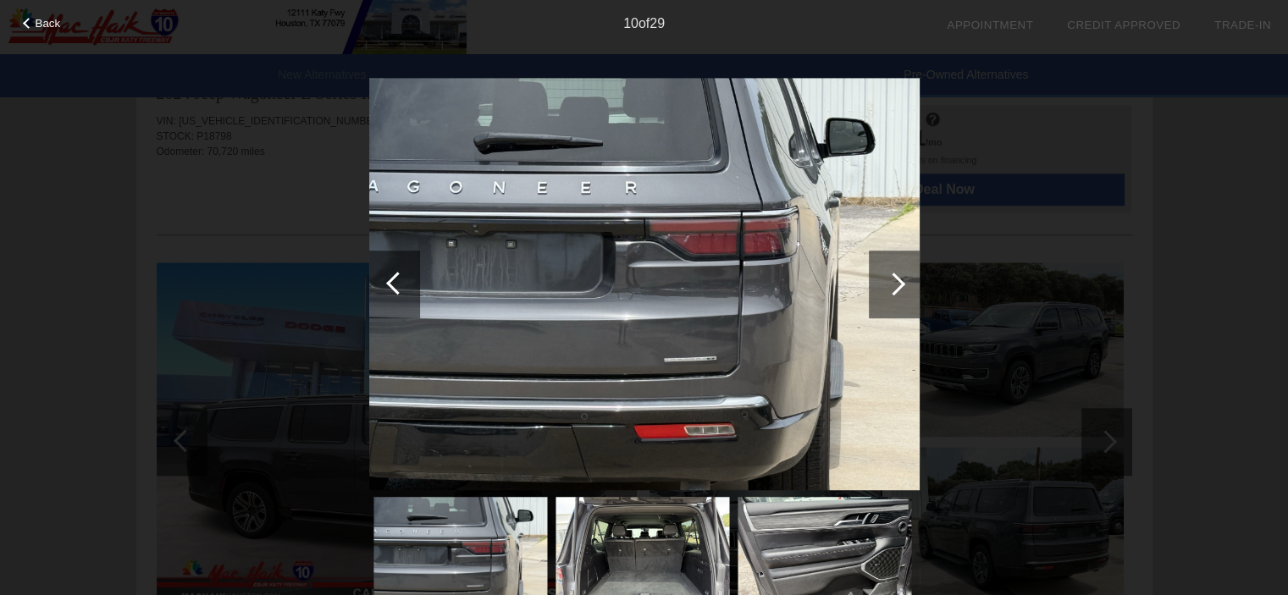
click at [891, 295] on div at bounding box center [894, 285] width 51 height 68
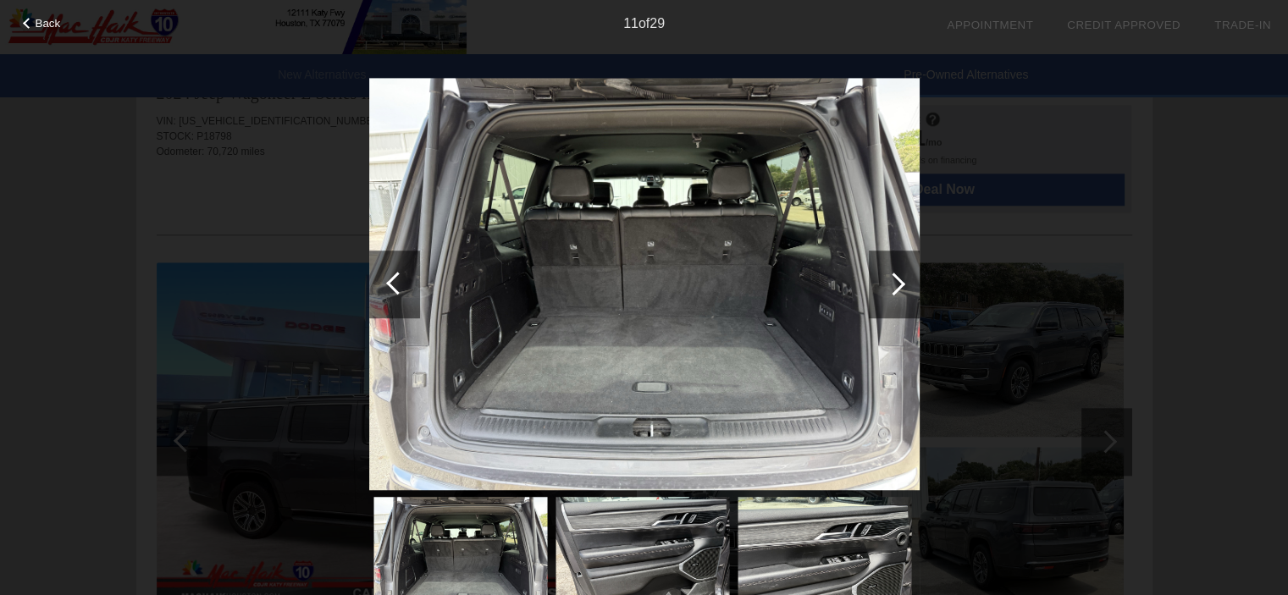
click at [891, 295] on div at bounding box center [894, 285] width 51 height 68
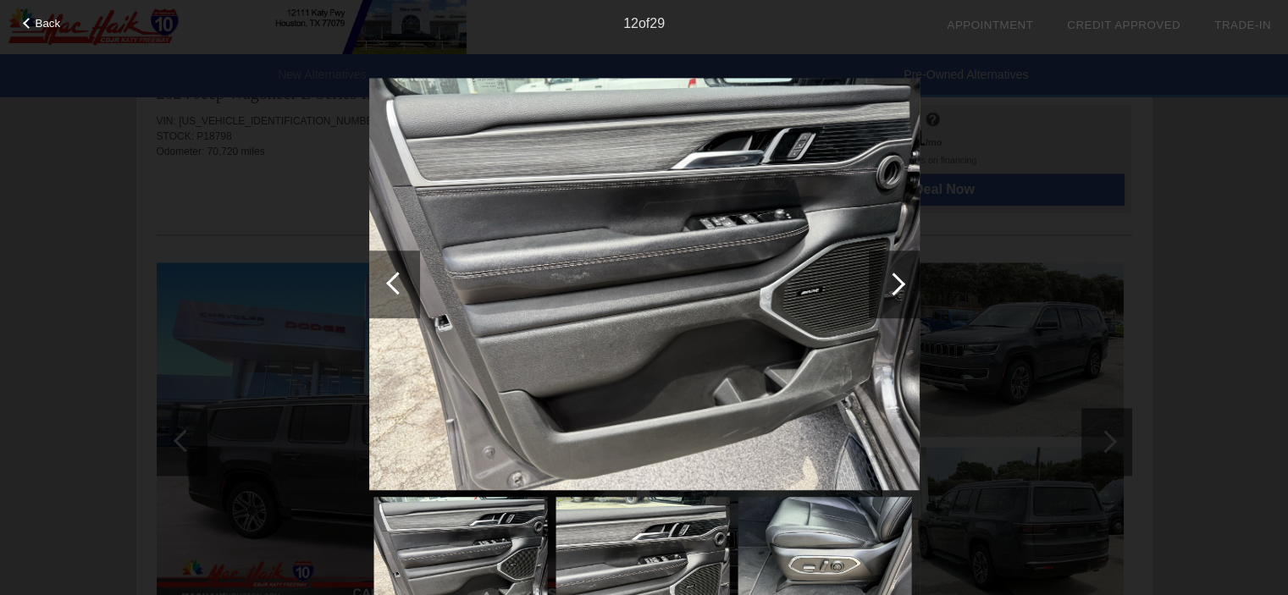
click at [891, 295] on div at bounding box center [894, 285] width 51 height 68
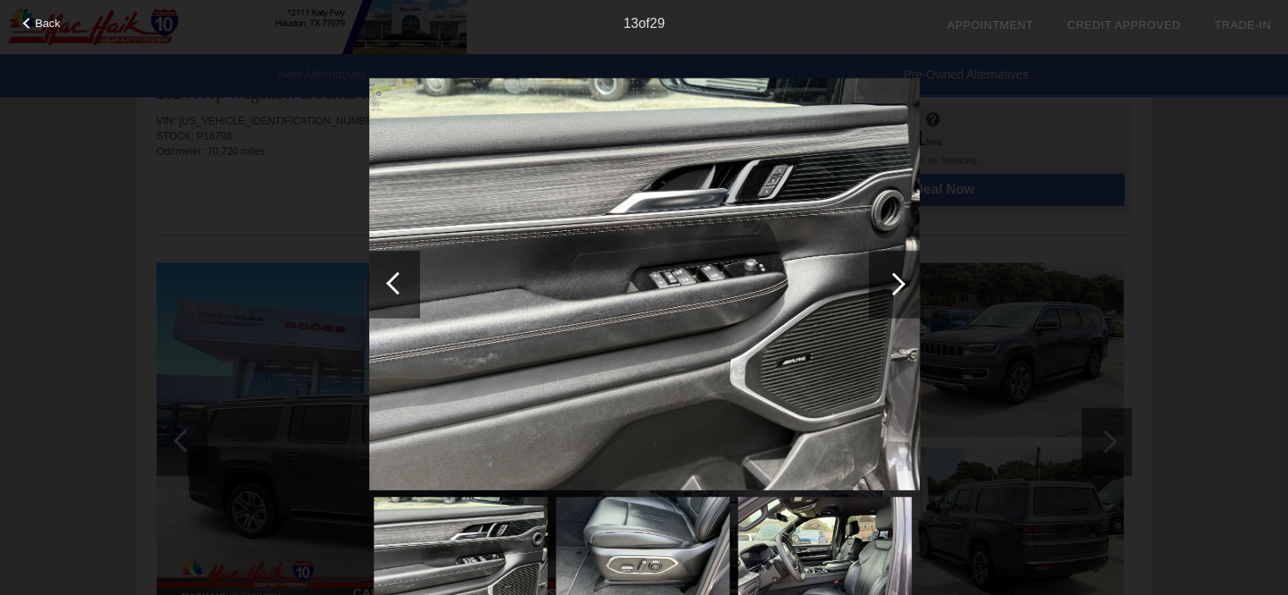
click at [891, 295] on div at bounding box center [894, 285] width 51 height 68
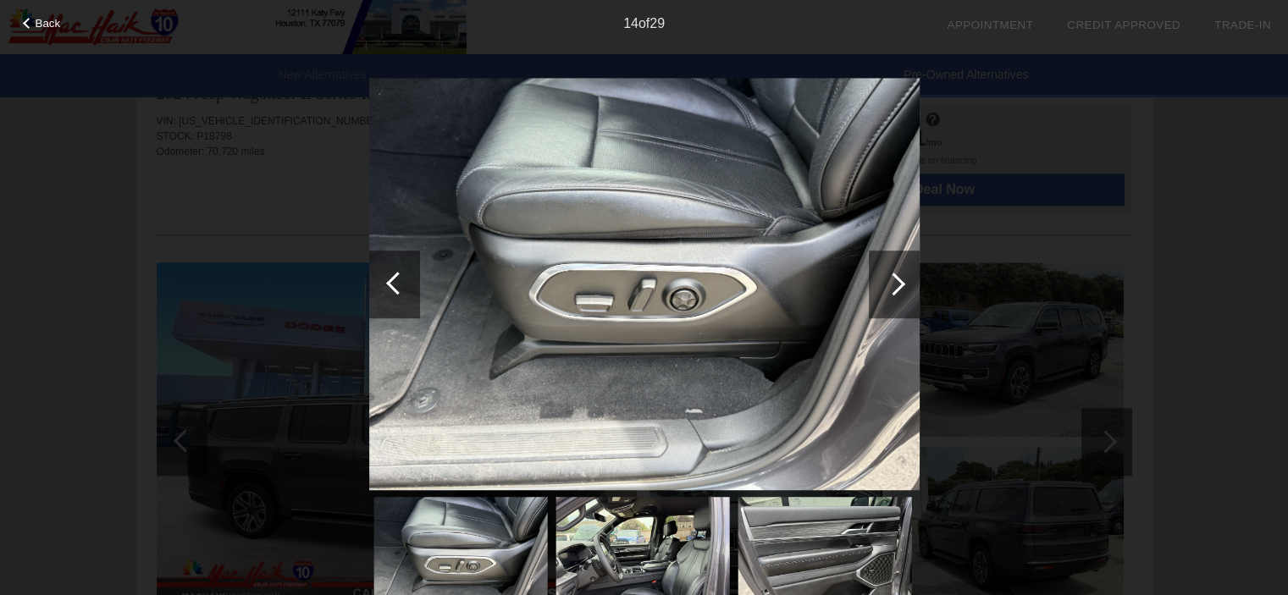
click at [891, 295] on div at bounding box center [894, 285] width 51 height 68
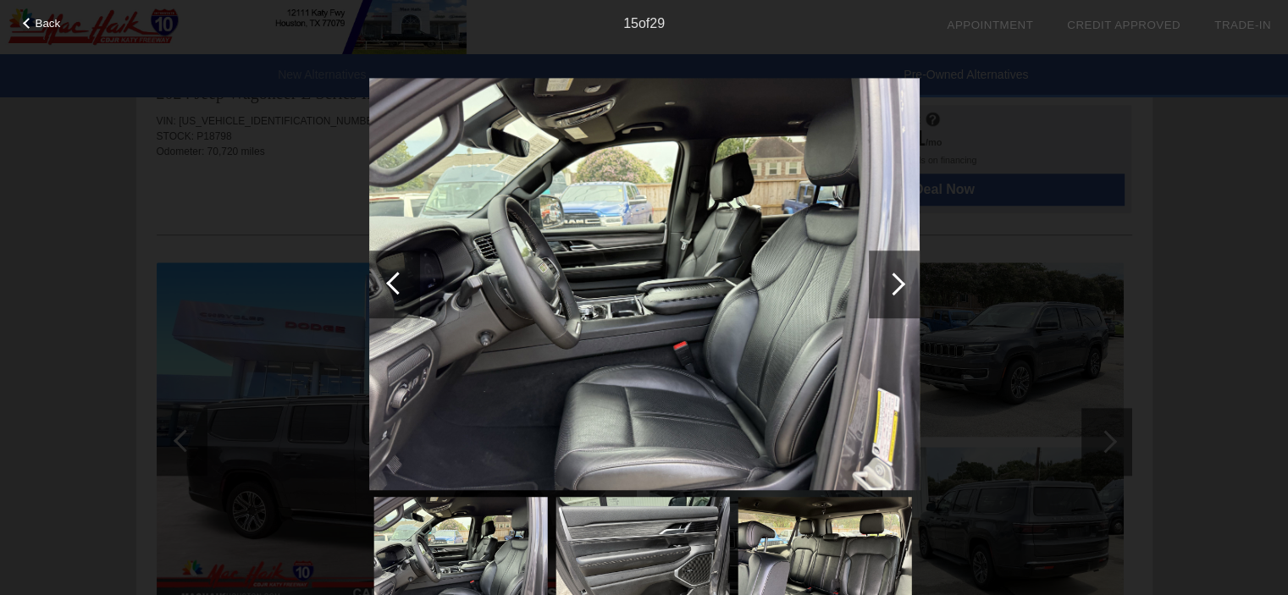
click at [891, 295] on div at bounding box center [894, 285] width 51 height 68
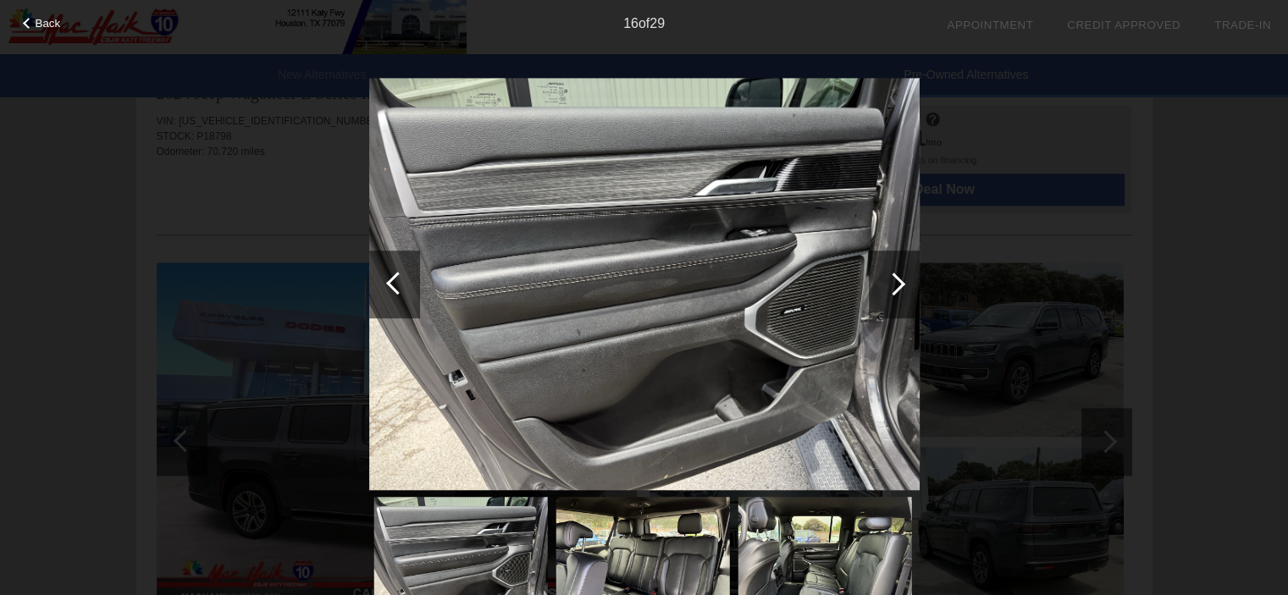
click at [40, 20] on span "Back" at bounding box center [48, 23] width 25 height 13
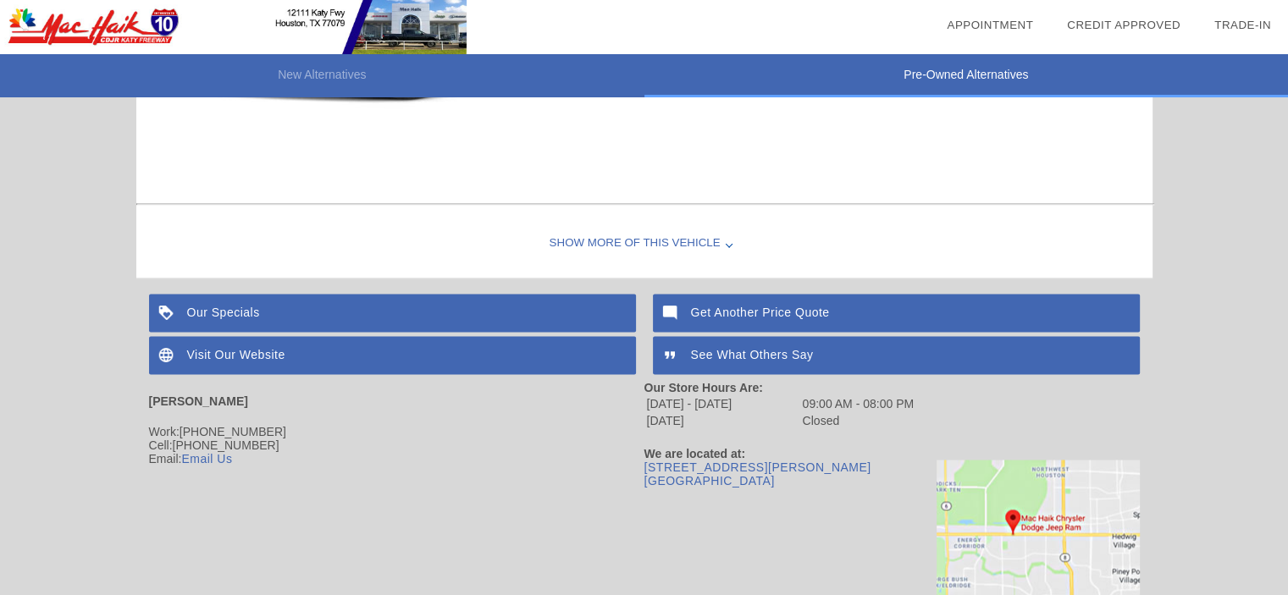
scroll to position [2979, 0]
